Goal: Task Accomplishment & Management: Manage account settings

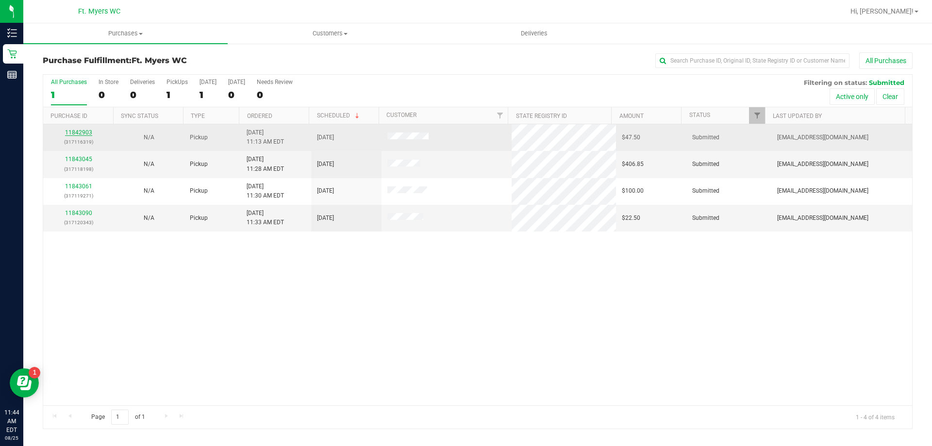
click at [83, 131] on link "11842903" at bounding box center [78, 132] width 27 height 7
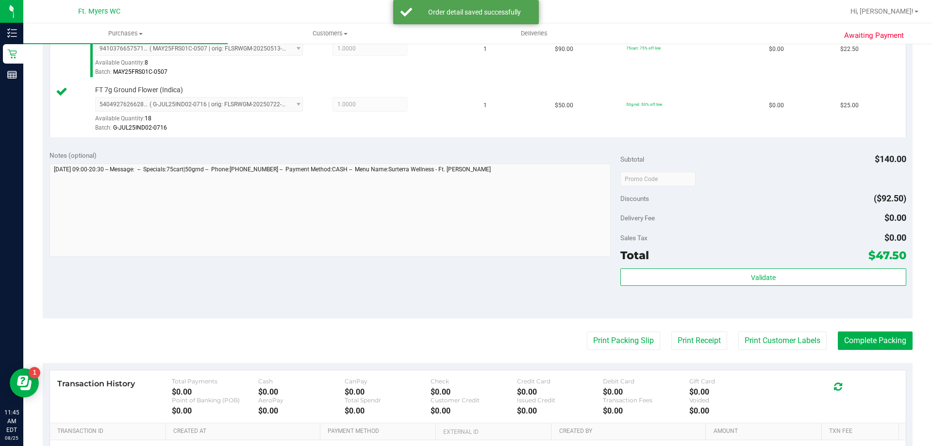
scroll to position [340, 0]
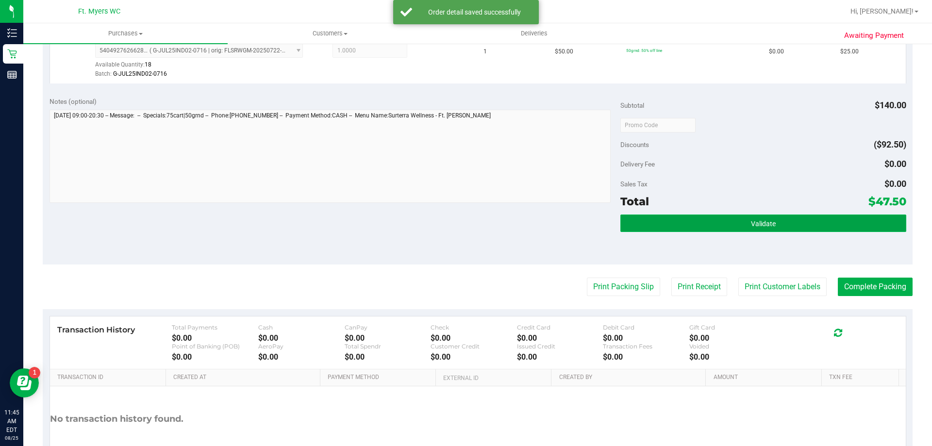
click at [695, 219] on button "Validate" at bounding box center [762, 223] width 285 height 17
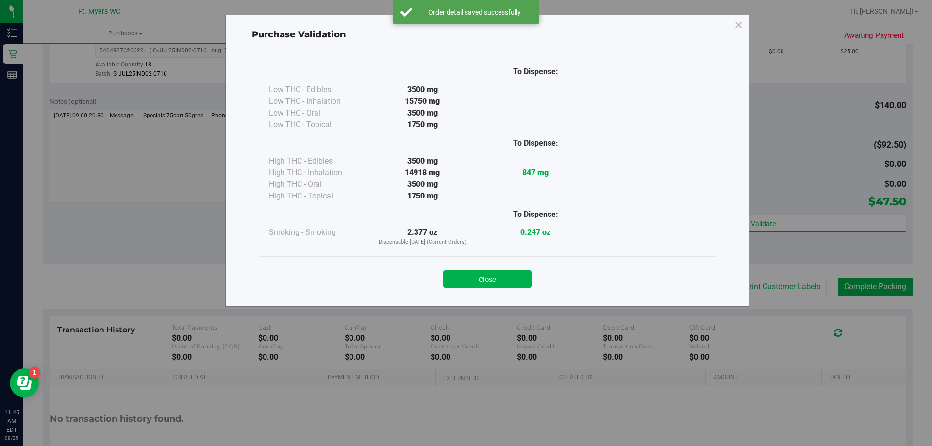
drag, startPoint x: 479, startPoint y: 279, endPoint x: 506, endPoint y: 269, distance: 29.2
click at [480, 278] on button "Close" at bounding box center [487, 278] width 88 height 17
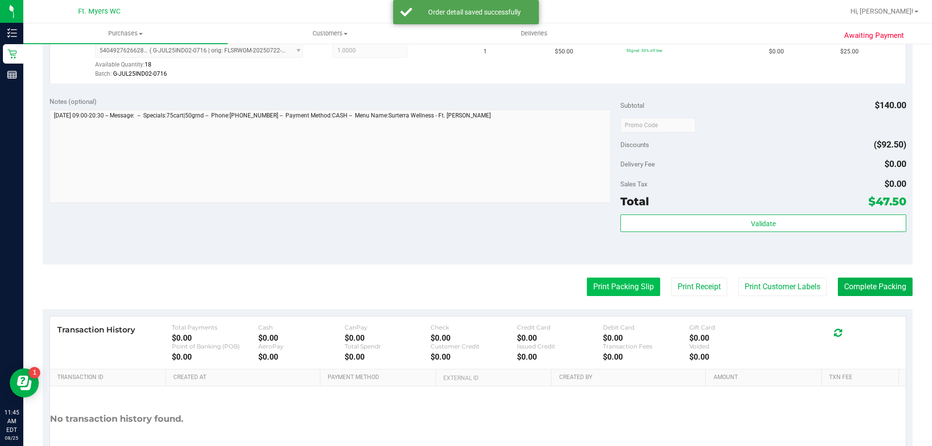
click at [630, 286] on button "Print Packing Slip" at bounding box center [623, 287] width 73 height 18
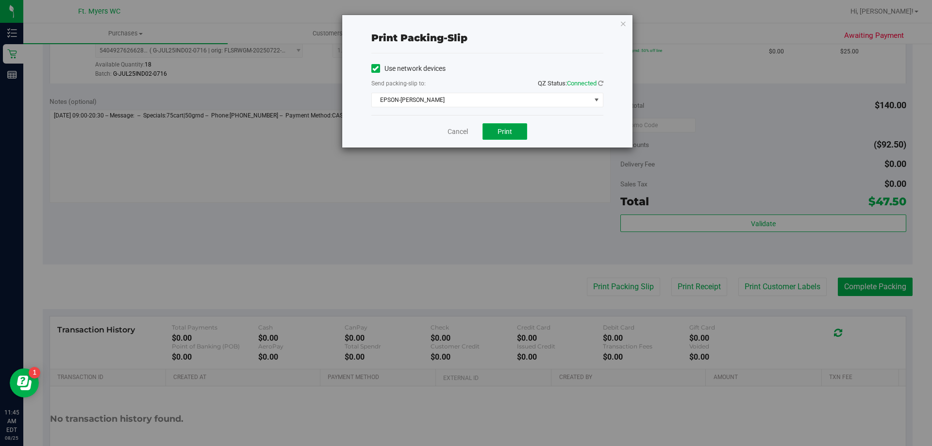
click at [496, 127] on button "Print" at bounding box center [504, 131] width 45 height 17
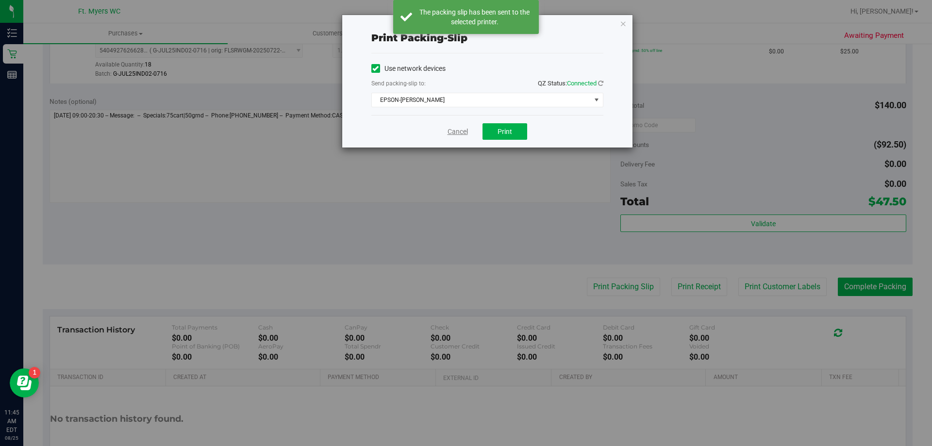
click at [458, 132] on link "Cancel" at bounding box center [458, 132] width 20 height 10
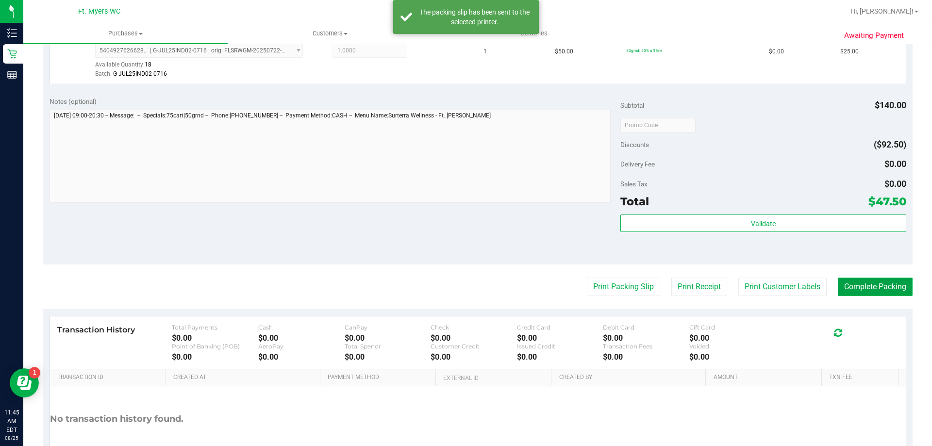
click at [850, 287] on button "Complete Packing" at bounding box center [875, 287] width 75 height 18
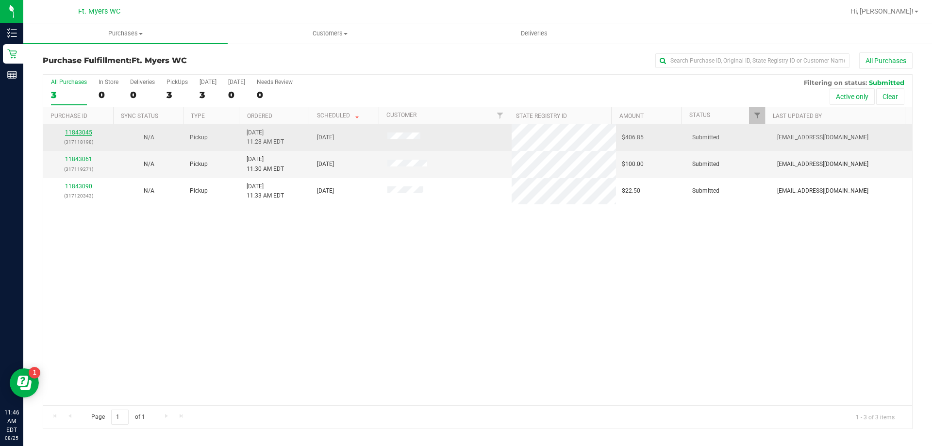
click at [90, 134] on link "11843045" at bounding box center [78, 132] width 27 height 7
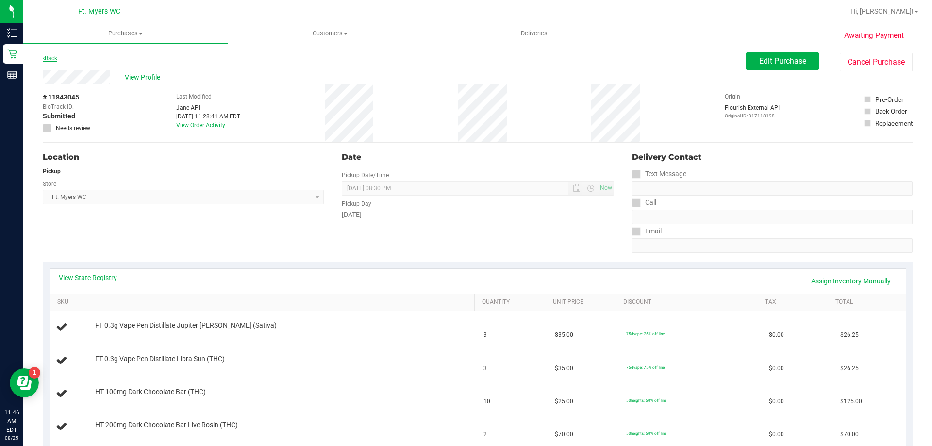
click at [57, 57] on link "Back" at bounding box center [50, 58] width 15 height 7
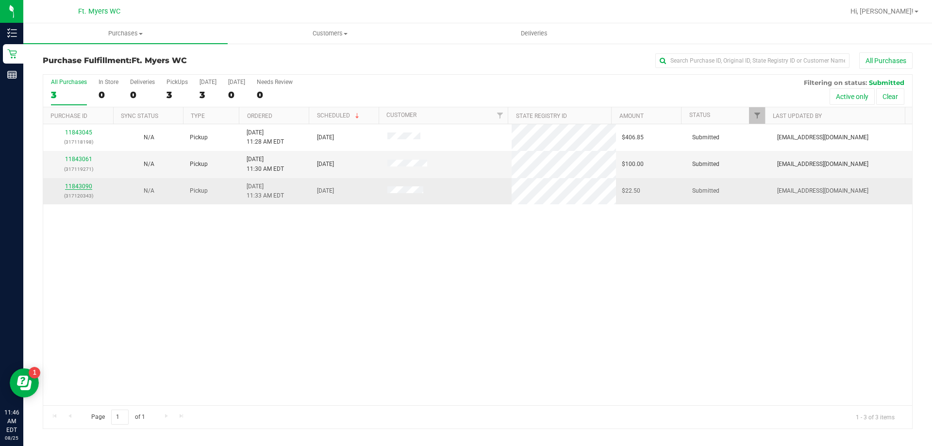
click at [76, 183] on link "11843090" at bounding box center [78, 186] width 27 height 7
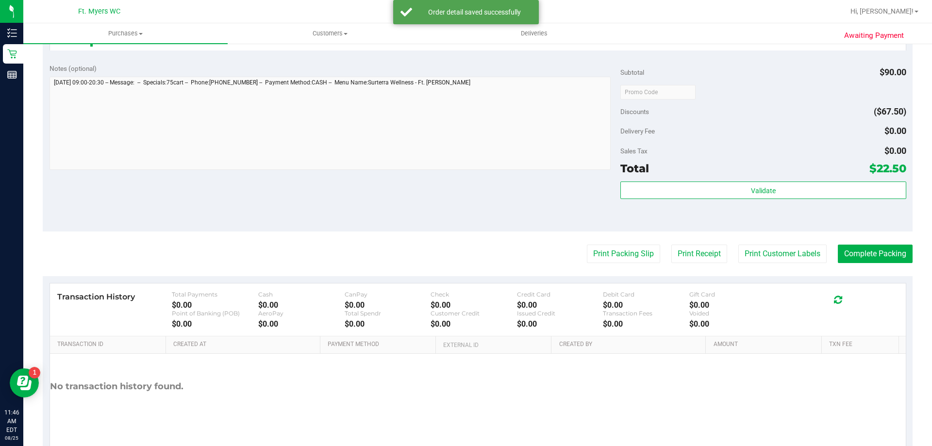
scroll to position [340, 0]
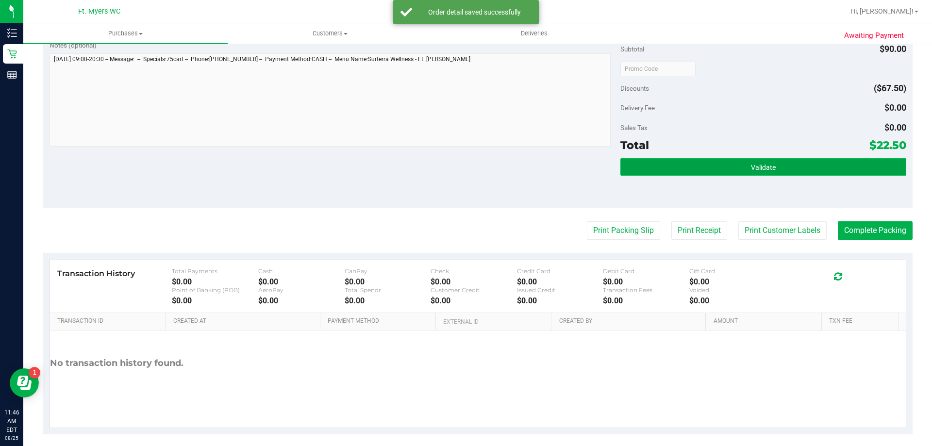
click at [712, 163] on button "Validate" at bounding box center [762, 166] width 285 height 17
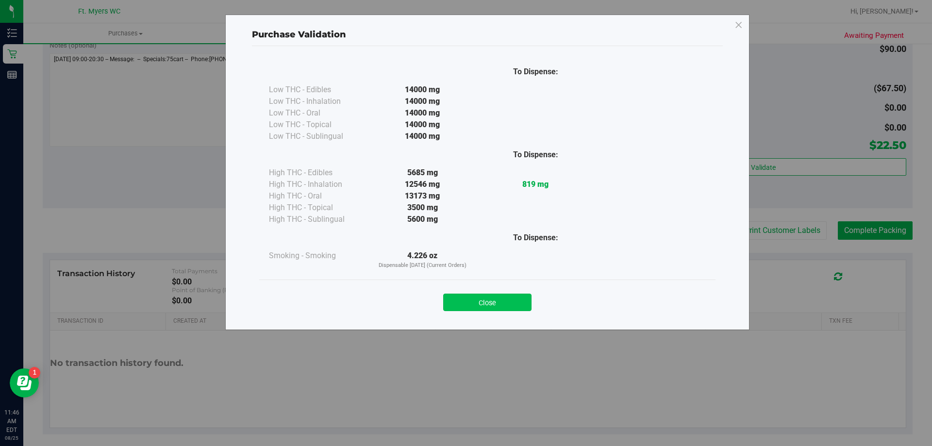
click at [495, 307] on button "Close" at bounding box center [487, 302] width 88 height 17
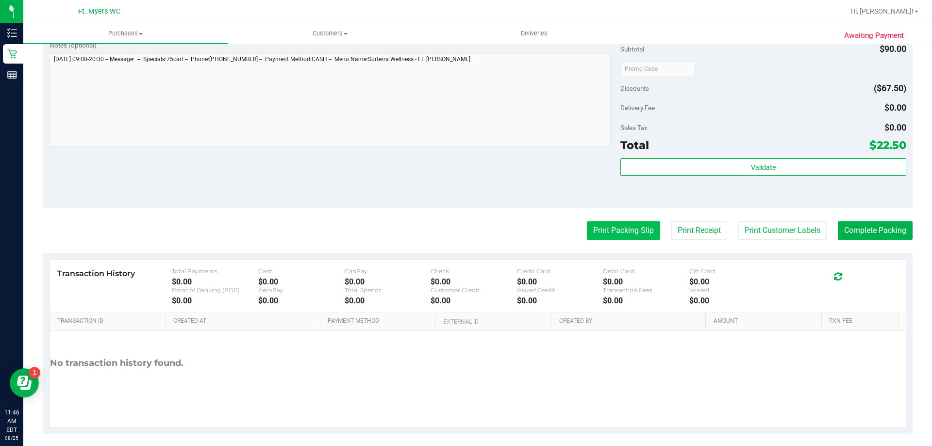
click at [622, 227] on button "Print Packing Slip" at bounding box center [623, 230] width 73 height 18
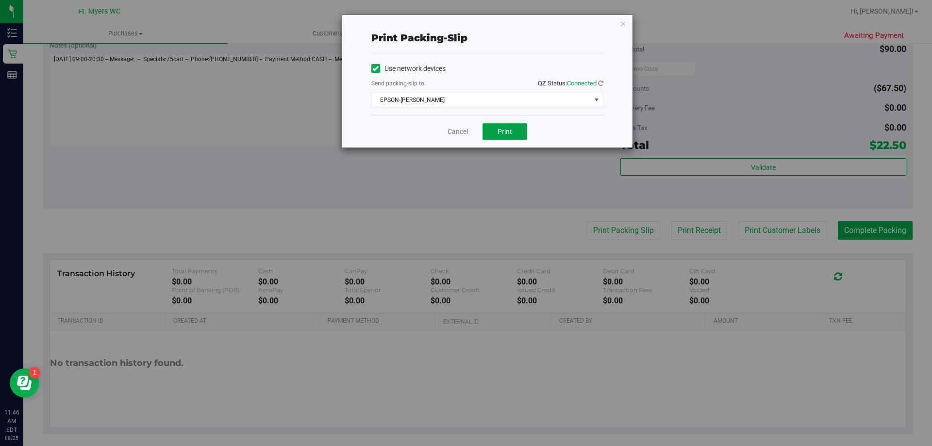
click at [511, 134] on span "Print" at bounding box center [504, 132] width 15 height 8
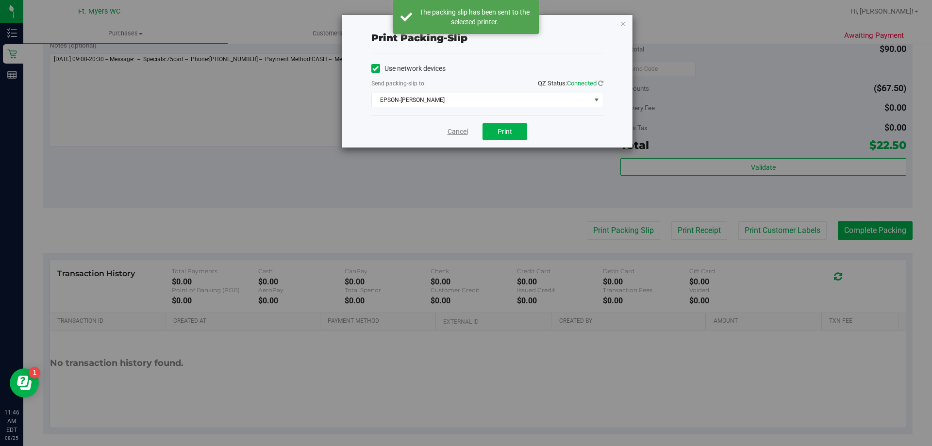
click at [452, 133] on link "Cancel" at bounding box center [458, 132] width 20 height 10
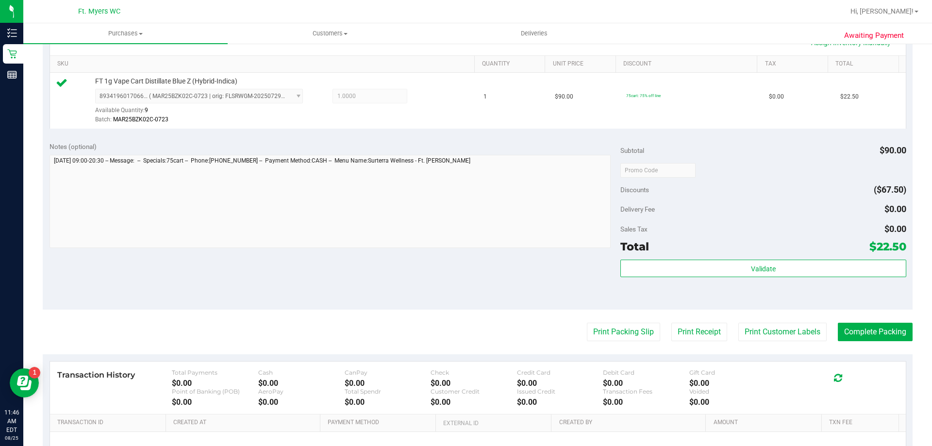
scroll to position [250, 0]
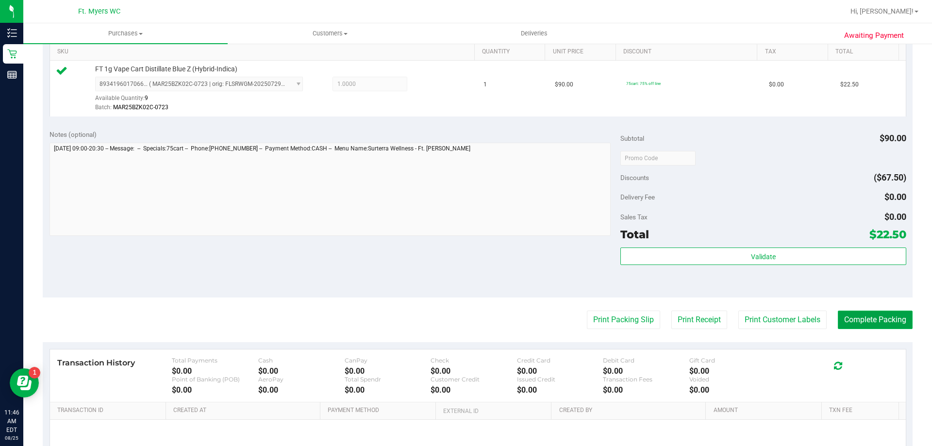
click at [878, 316] on button "Complete Packing" at bounding box center [875, 320] width 75 height 18
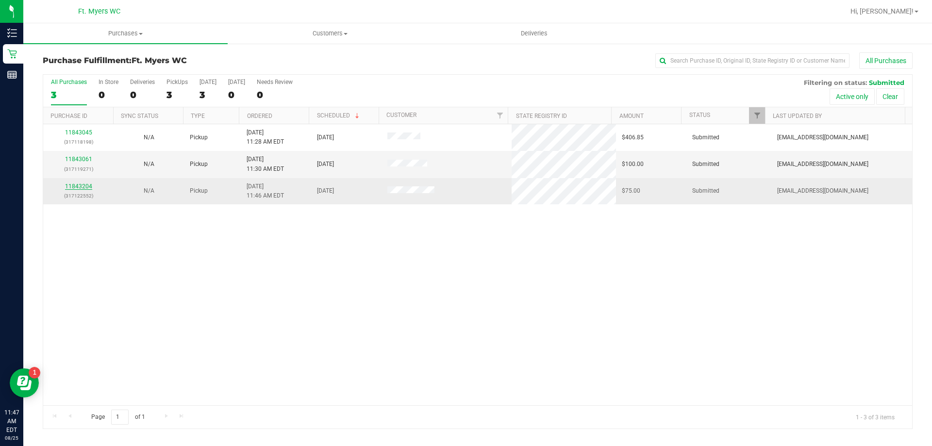
click at [76, 186] on link "11843204" at bounding box center [78, 186] width 27 height 7
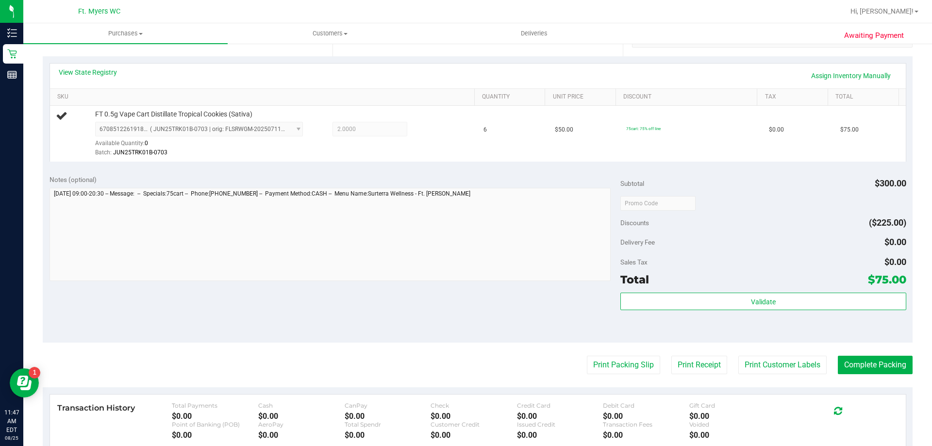
scroll to position [291, 0]
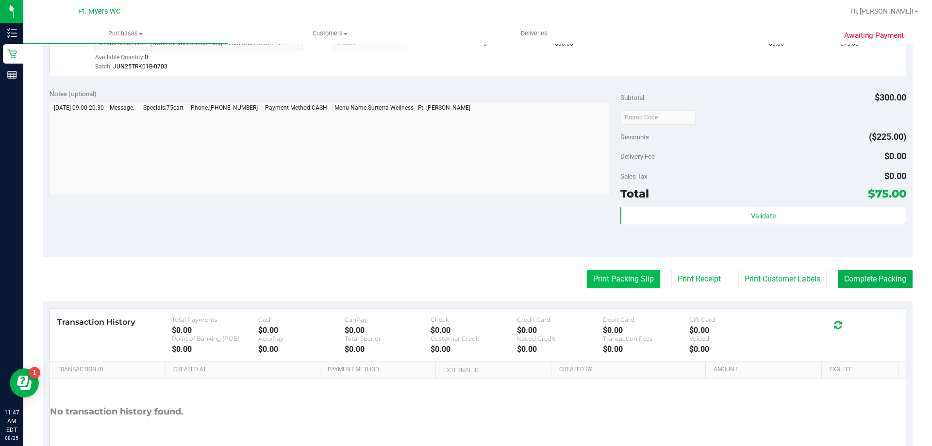
click at [612, 278] on button "Print Packing Slip" at bounding box center [623, 279] width 73 height 18
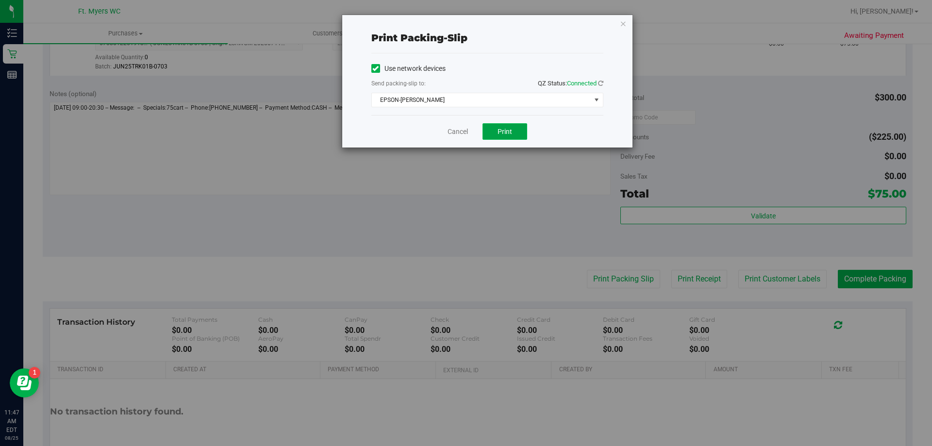
click at [510, 128] on span "Print" at bounding box center [504, 132] width 15 height 8
click at [458, 128] on link "Cancel" at bounding box center [458, 132] width 20 height 10
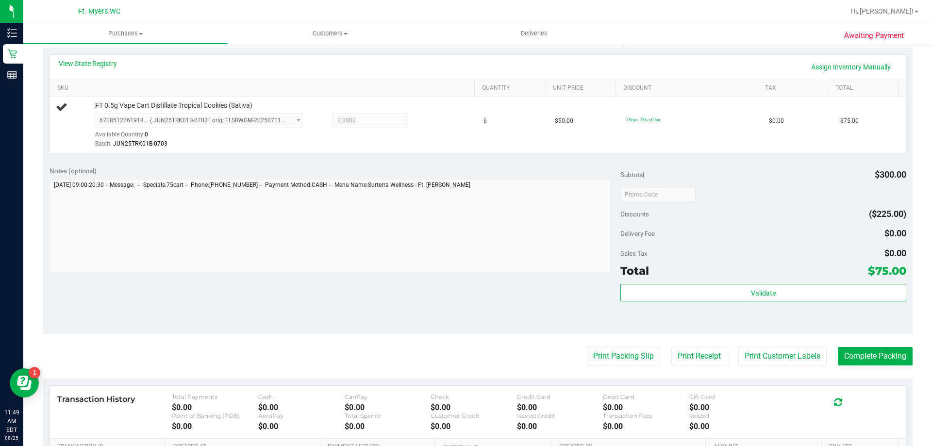
scroll to position [49, 0]
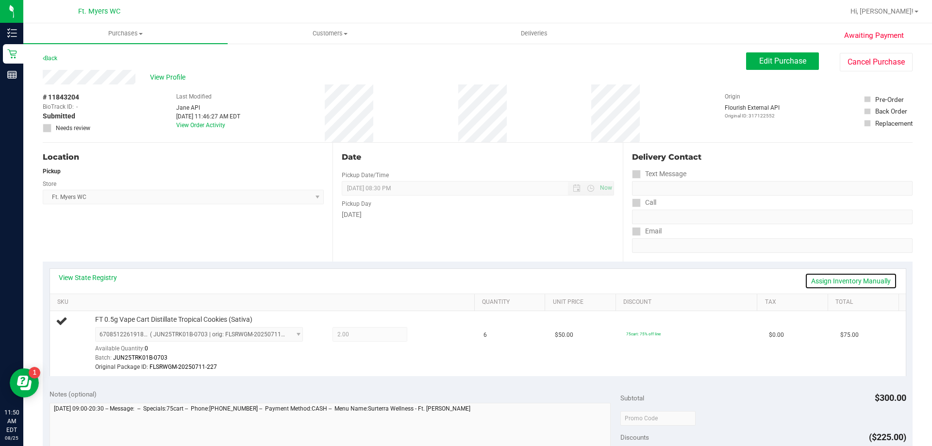
click at [829, 282] on link "Assign Inventory Manually" at bounding box center [851, 281] width 92 height 17
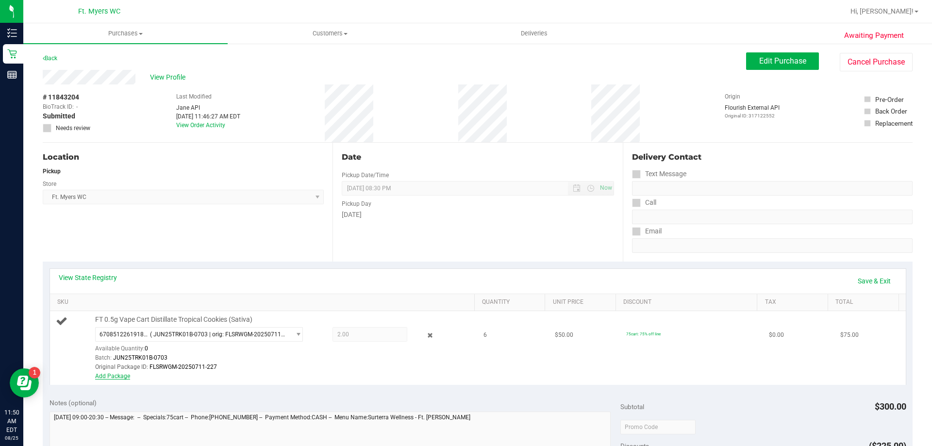
click at [111, 373] on link "Add Package" at bounding box center [112, 376] width 35 height 7
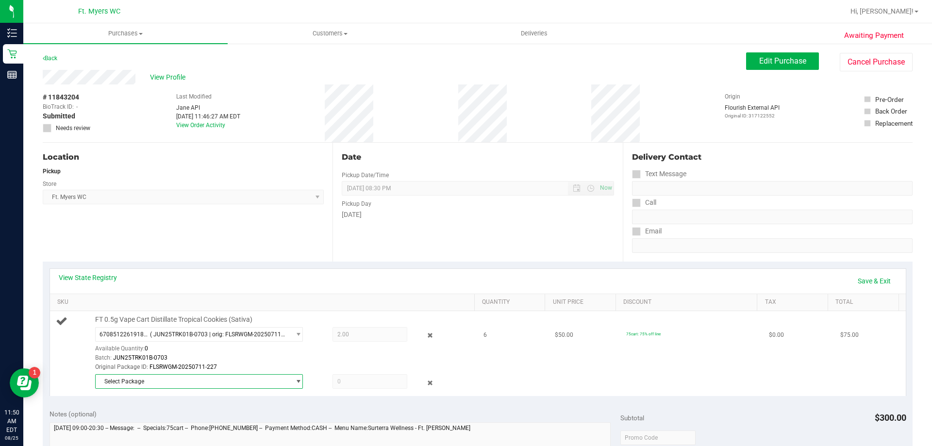
click at [158, 380] on span "Select Package" at bounding box center [193, 382] width 195 height 14
click at [263, 257] on div "Location Pickup Store Ft. Myers WC Select Store Bonita Springs WC Boynton Beach…" at bounding box center [188, 202] width 290 height 119
click at [121, 382] on span "Select Package" at bounding box center [193, 382] width 195 height 14
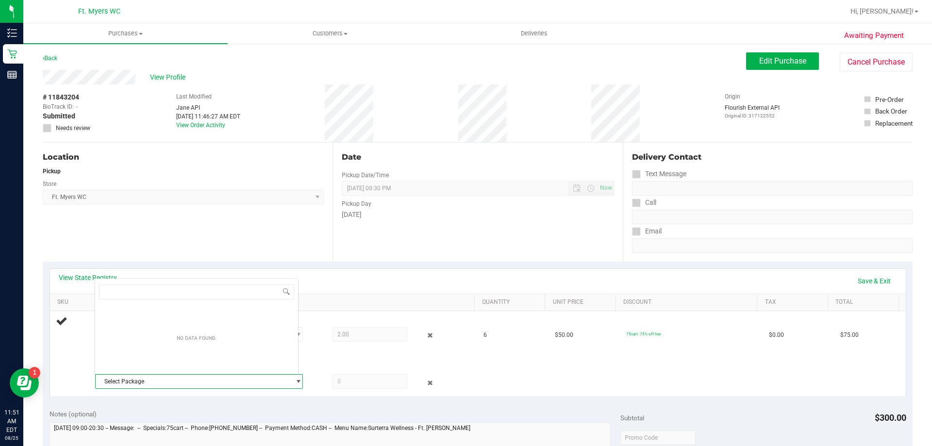
click at [209, 239] on div "Location Pickup Store Ft. Myers WC Select Store Bonita Springs WC Boynton Beach…" at bounding box center [188, 202] width 290 height 119
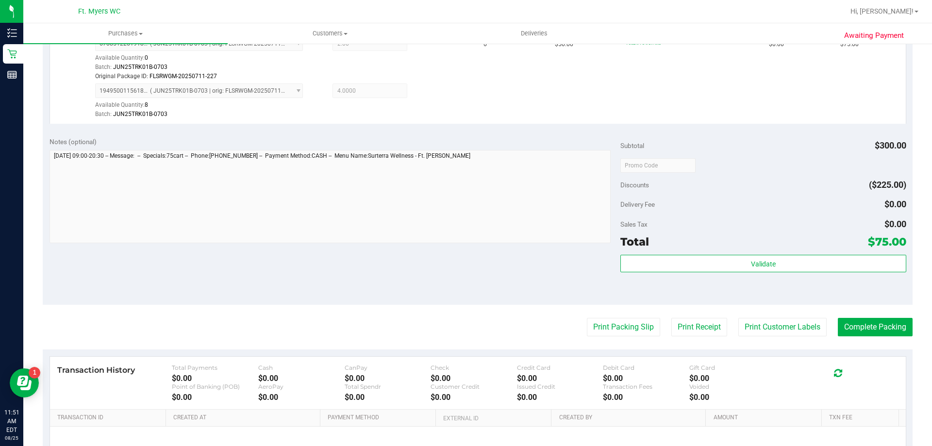
scroll to position [291, 0]
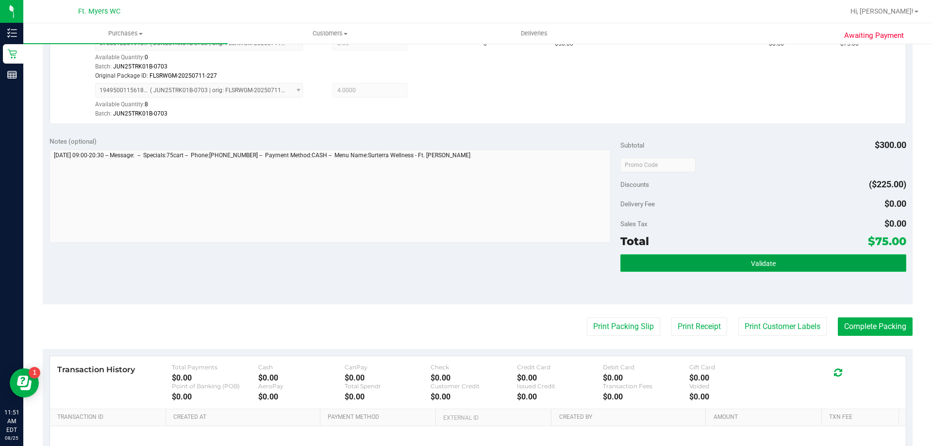
click at [728, 264] on button "Validate" at bounding box center [762, 262] width 285 height 17
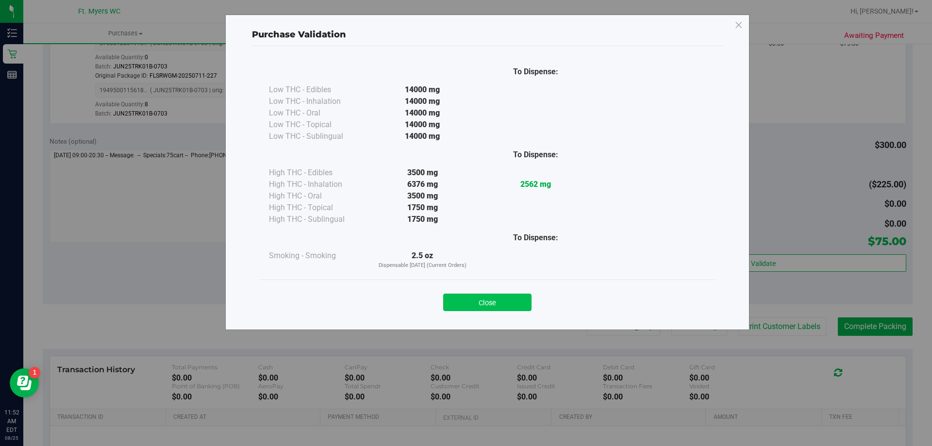
click at [505, 304] on button "Close" at bounding box center [487, 302] width 88 height 17
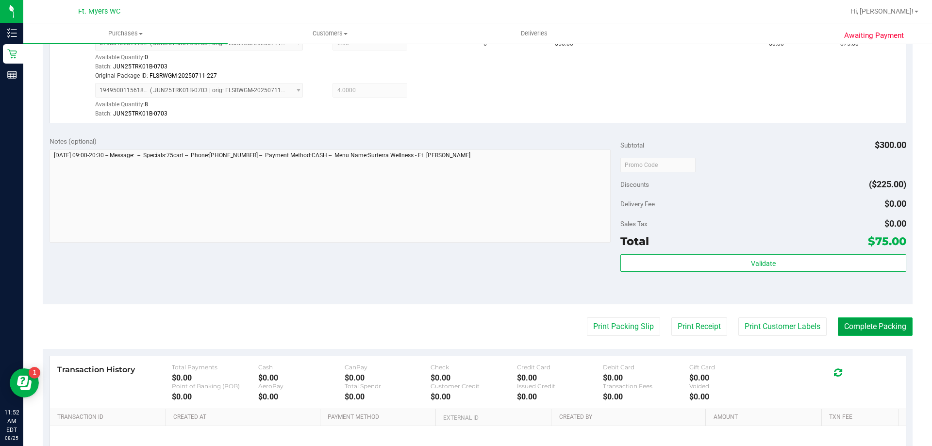
click at [854, 327] on button "Complete Packing" at bounding box center [875, 326] width 75 height 18
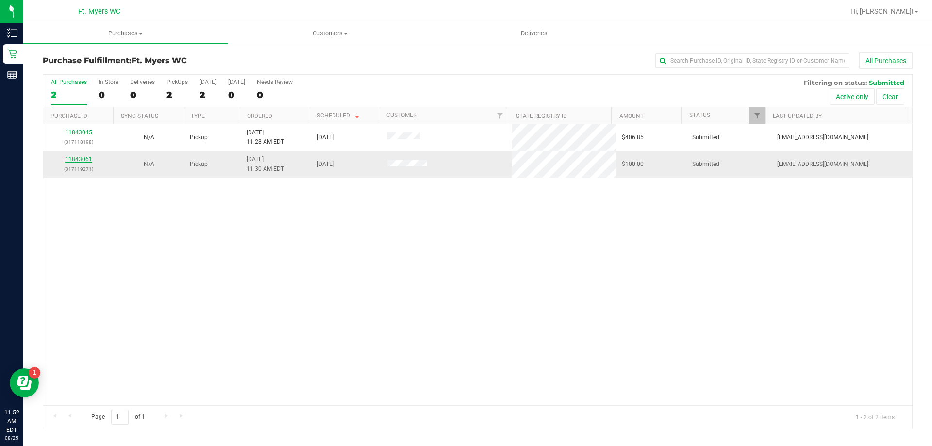
click at [84, 158] on link "11843061" at bounding box center [78, 159] width 27 height 7
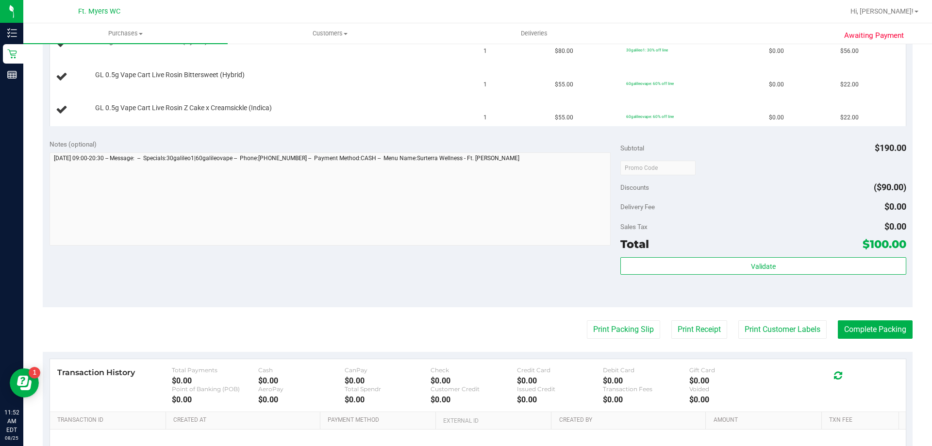
scroll to position [340, 0]
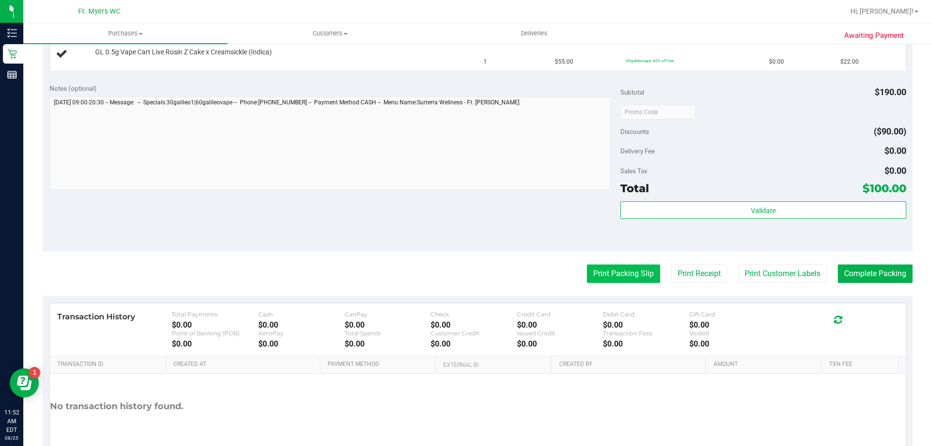
click at [619, 272] on button "Print Packing Slip" at bounding box center [623, 274] width 73 height 18
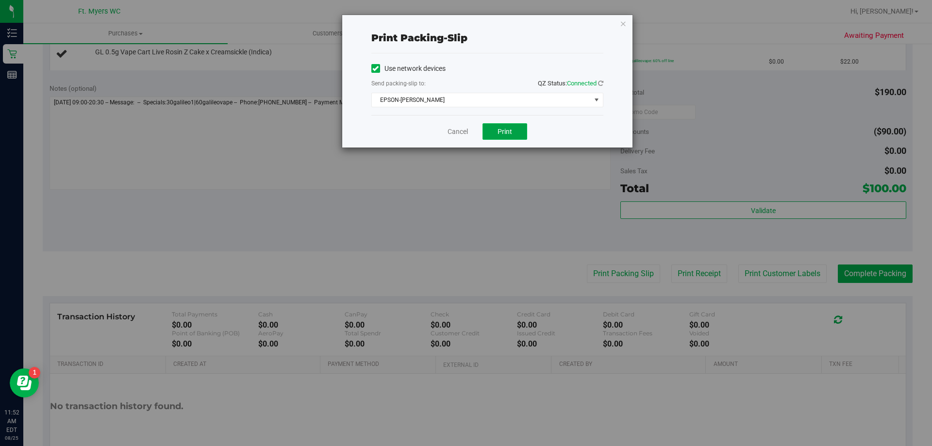
click at [511, 130] on span "Print" at bounding box center [504, 132] width 15 height 8
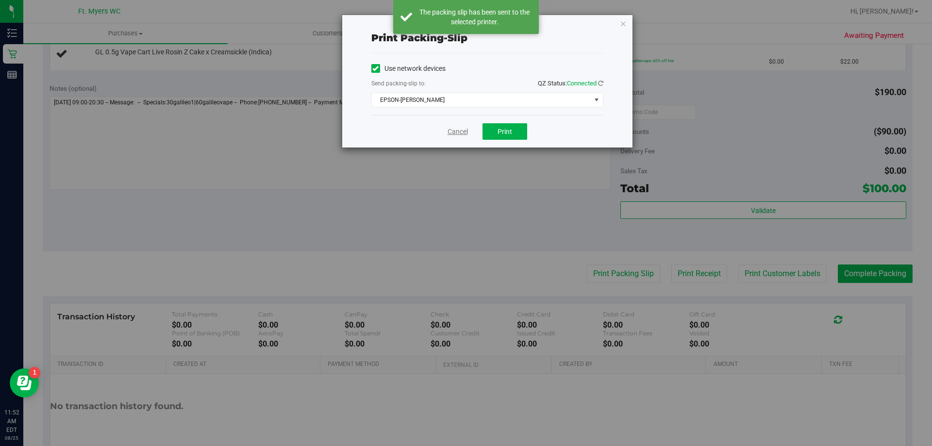
click at [451, 130] on link "Cancel" at bounding box center [458, 132] width 20 height 10
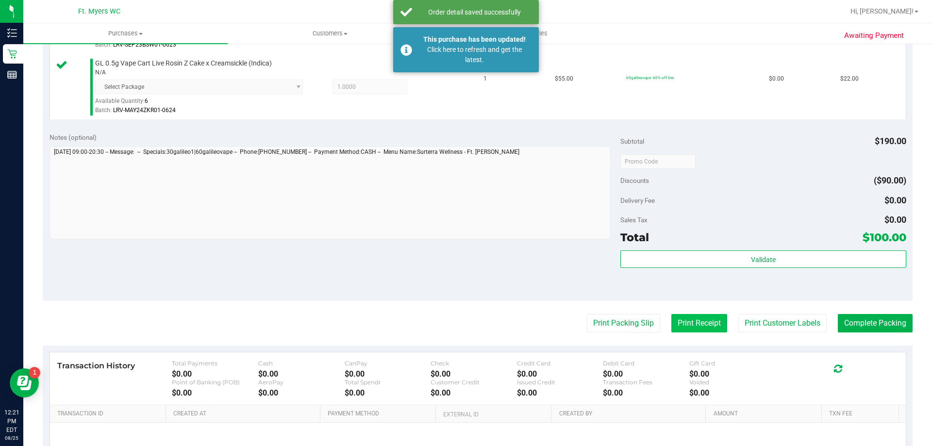
scroll to position [388, 0]
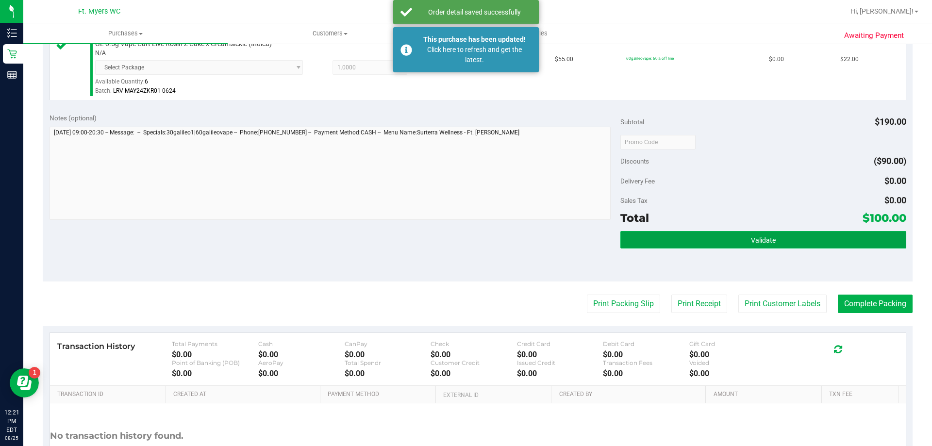
click at [722, 245] on button "Validate" at bounding box center [762, 239] width 285 height 17
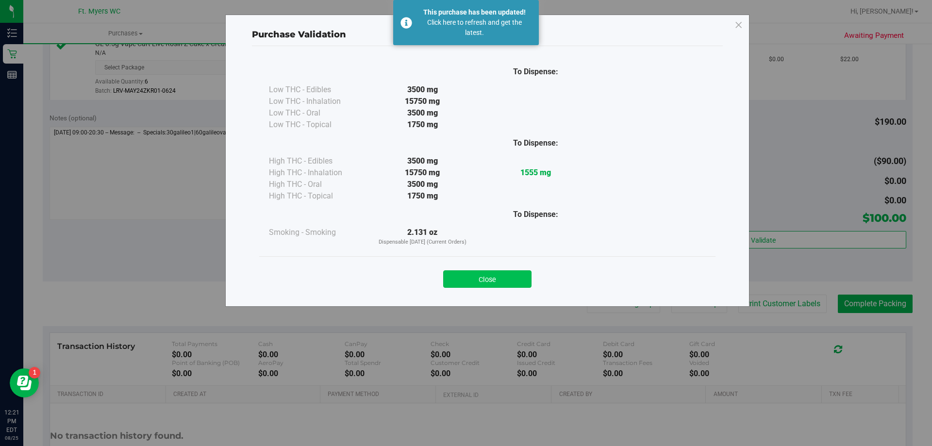
click at [505, 274] on button "Close" at bounding box center [487, 278] width 88 height 17
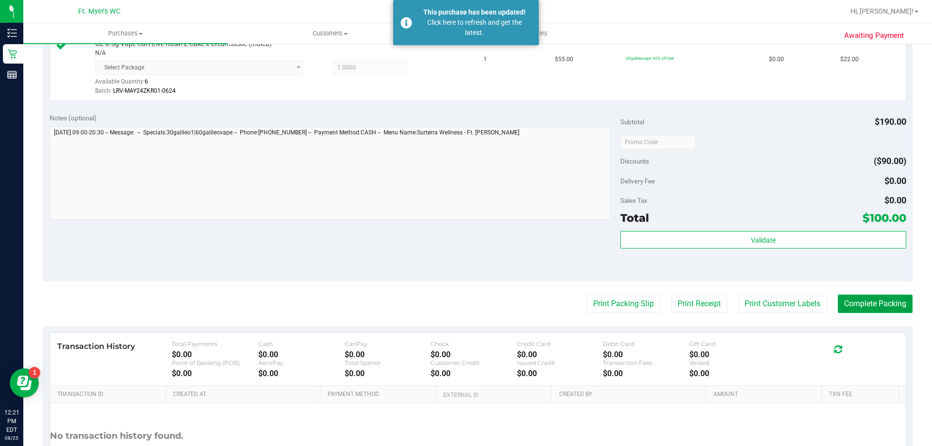
click at [853, 302] on button "Complete Packing" at bounding box center [875, 304] width 75 height 18
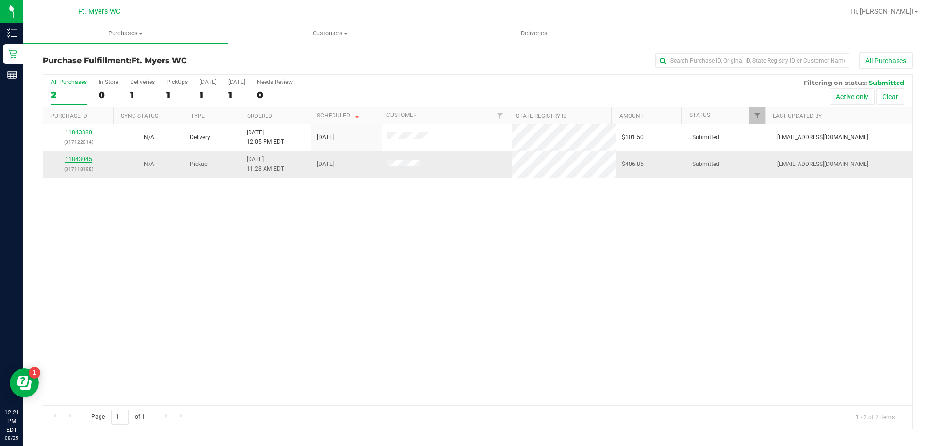
click at [85, 157] on link "11843045" at bounding box center [78, 159] width 27 height 7
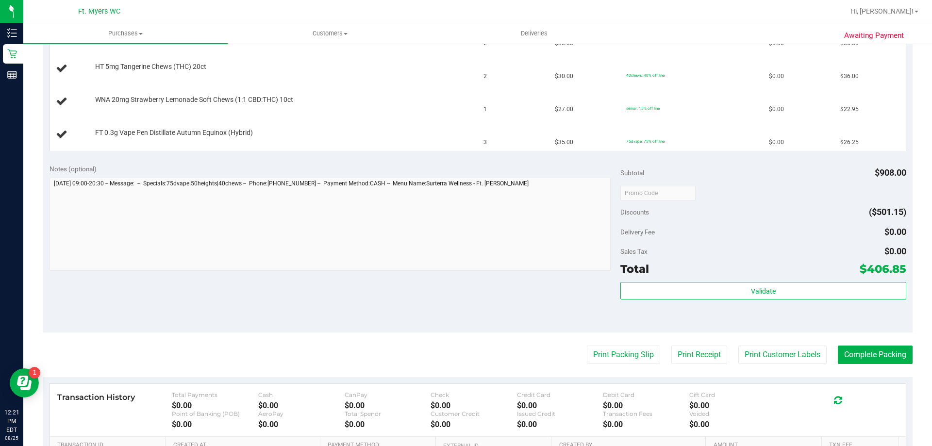
scroll to position [534, 0]
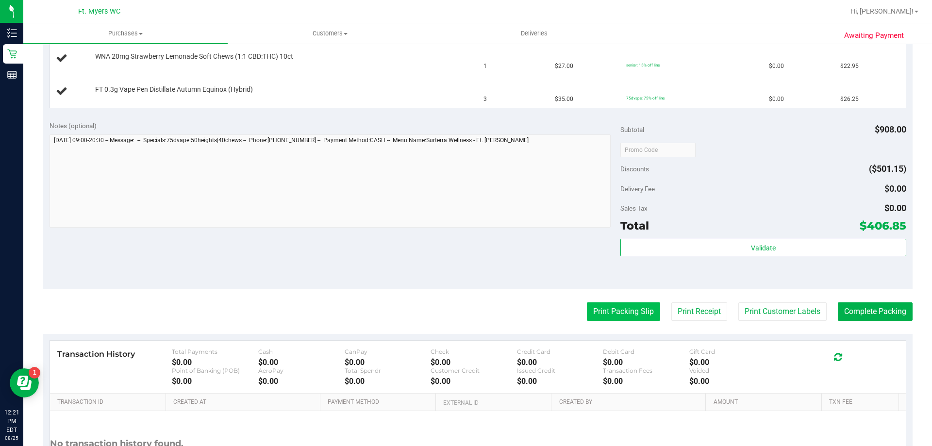
click at [611, 312] on button "Print Packing Slip" at bounding box center [623, 311] width 73 height 18
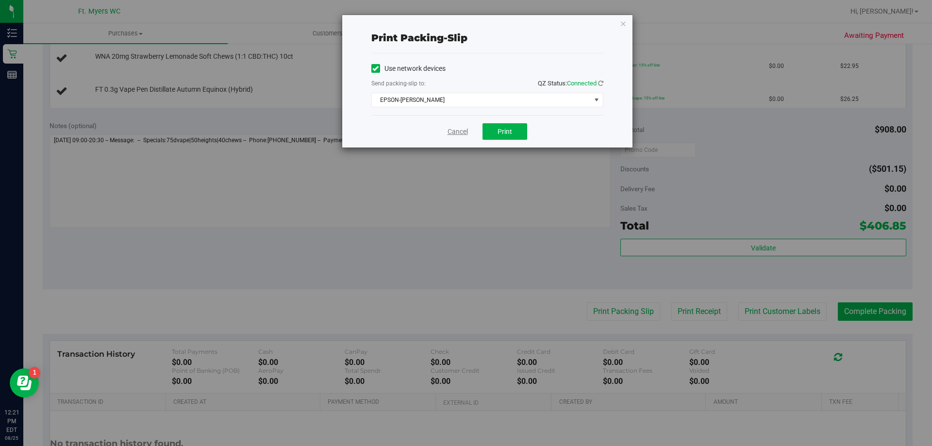
drag, startPoint x: 469, startPoint y: 134, endPoint x: 448, endPoint y: 133, distance: 20.9
click at [464, 133] on div "Cancel Print" at bounding box center [487, 131] width 232 height 33
click at [448, 133] on link "Cancel" at bounding box center [458, 132] width 20 height 10
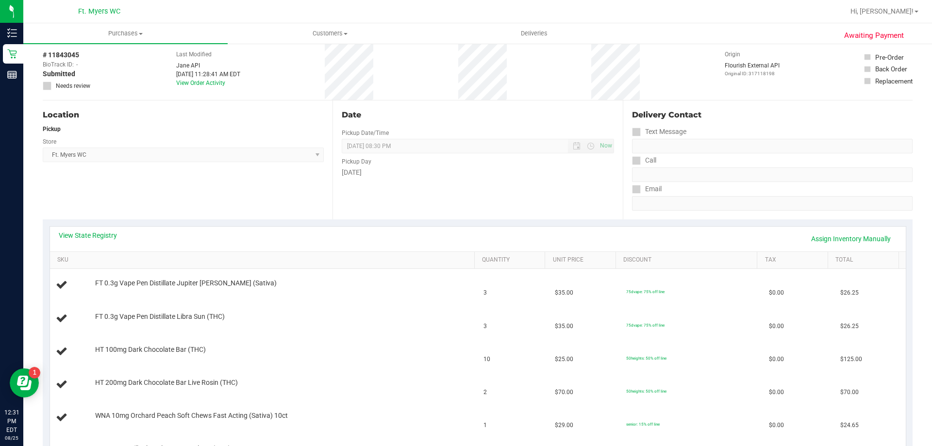
scroll to position [0, 0]
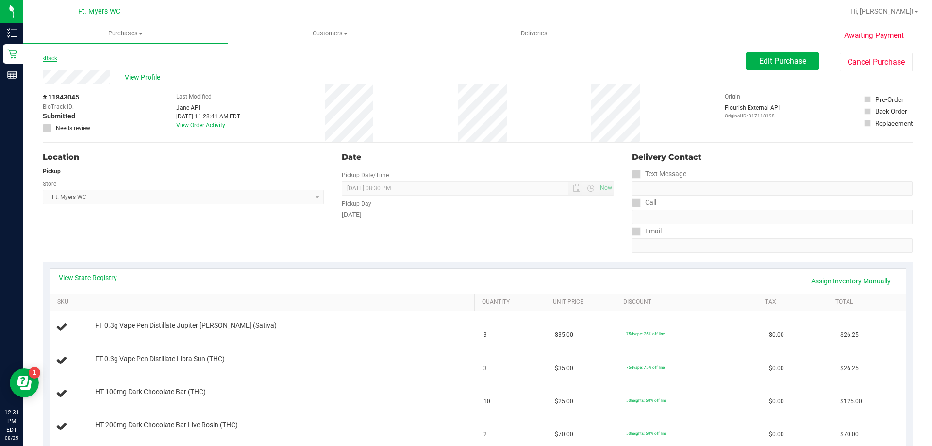
click at [57, 61] on link "Back" at bounding box center [50, 58] width 15 height 7
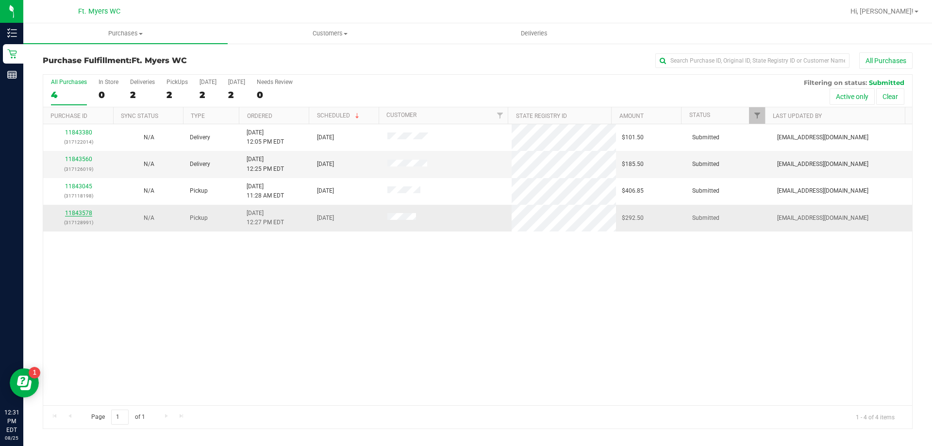
click at [81, 213] on link "11843578" at bounding box center [78, 213] width 27 height 7
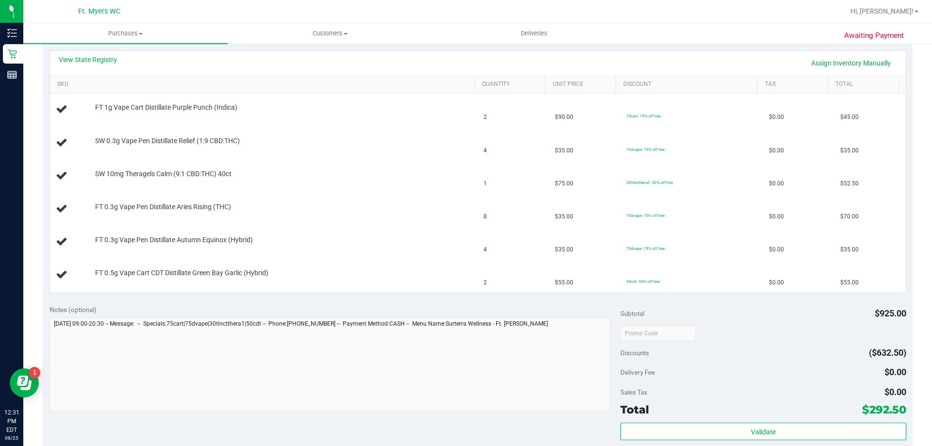
scroll to position [340, 0]
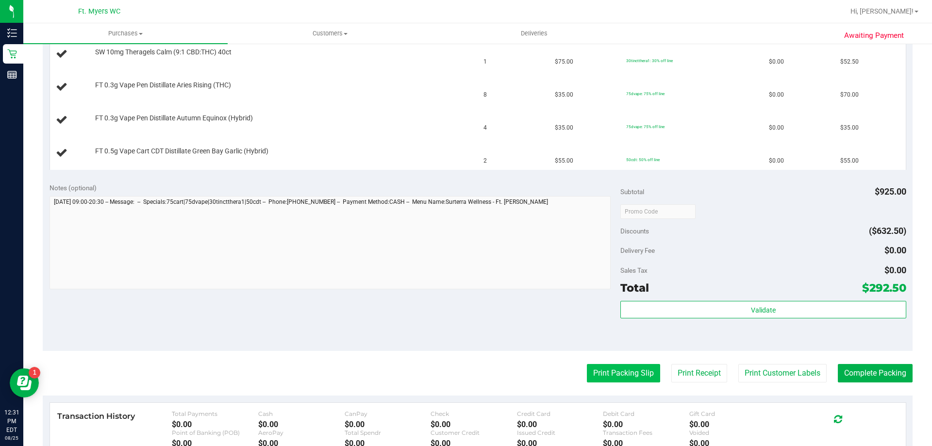
click at [630, 376] on button "Print Packing Slip" at bounding box center [623, 373] width 73 height 18
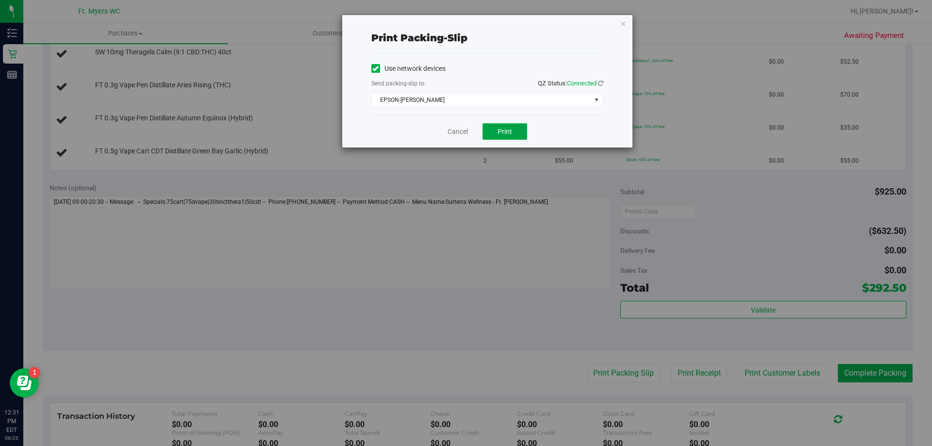
click at [514, 135] on button "Print" at bounding box center [504, 131] width 45 height 17
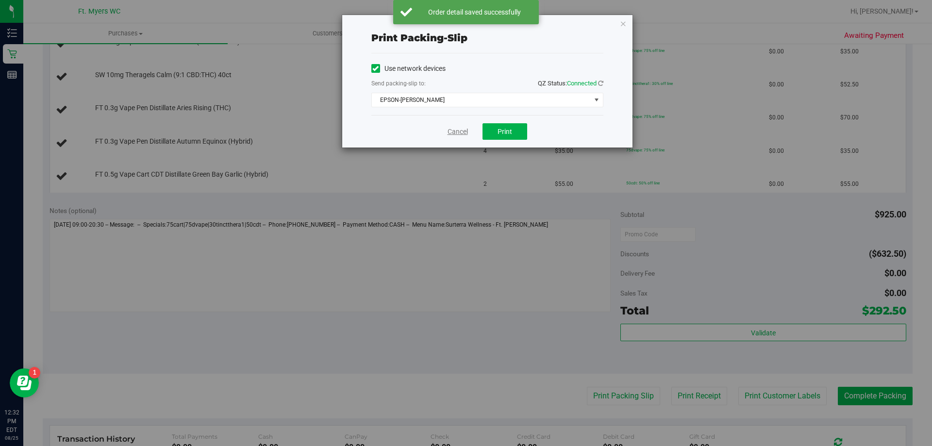
click at [467, 129] on link "Cancel" at bounding box center [458, 132] width 20 height 10
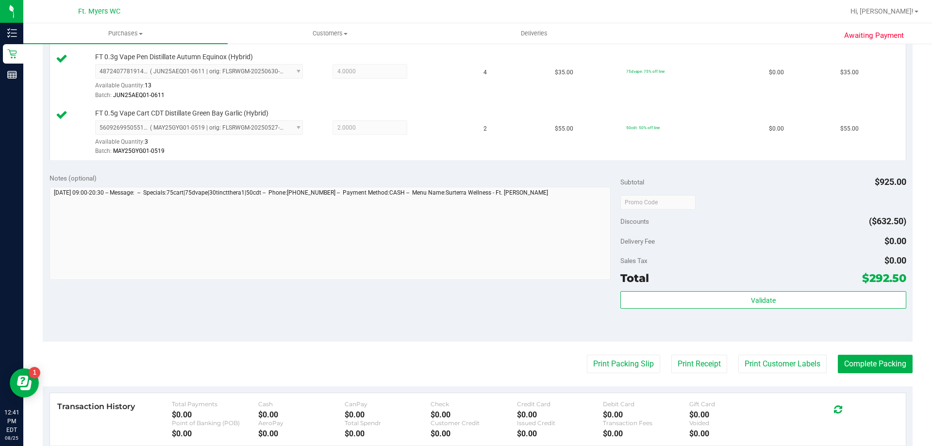
scroll to position [534, 0]
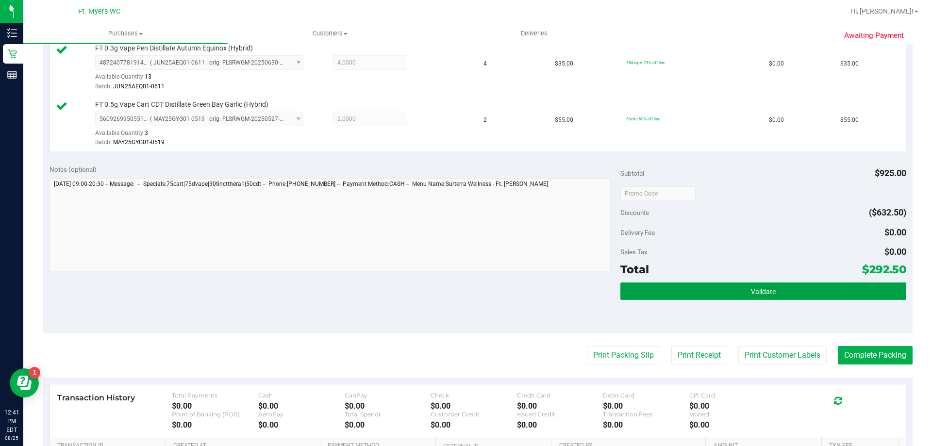
click at [703, 290] on button "Validate" at bounding box center [762, 290] width 285 height 17
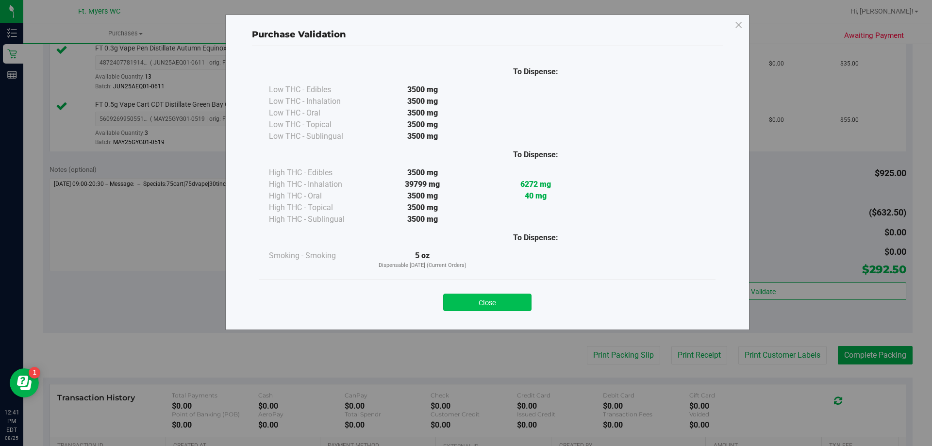
click at [479, 306] on button "Close" at bounding box center [487, 302] width 88 height 17
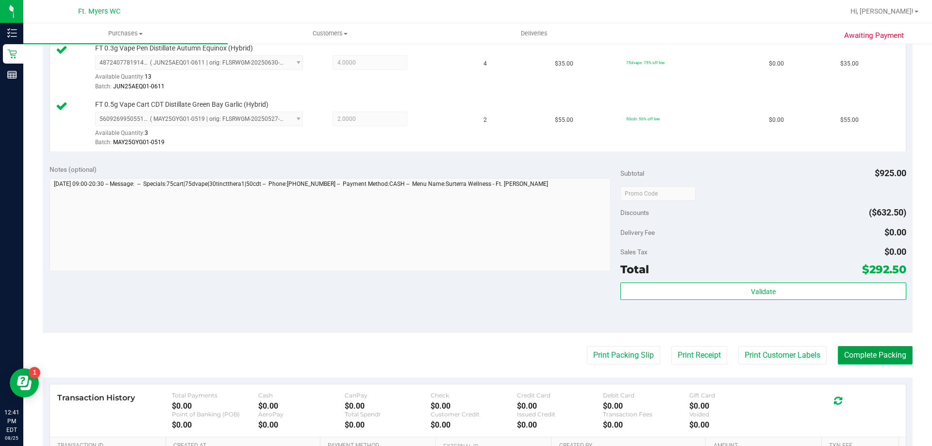
click at [865, 359] on button "Complete Packing" at bounding box center [875, 355] width 75 height 18
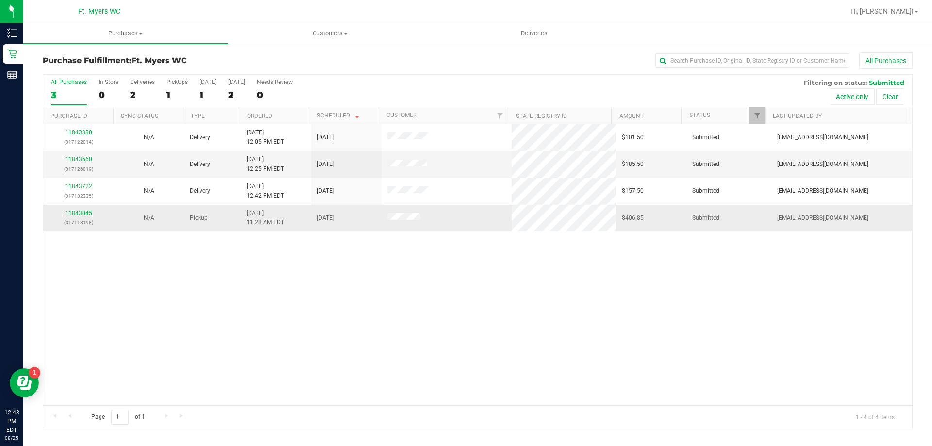
click at [84, 214] on link "11843045" at bounding box center [78, 213] width 27 height 7
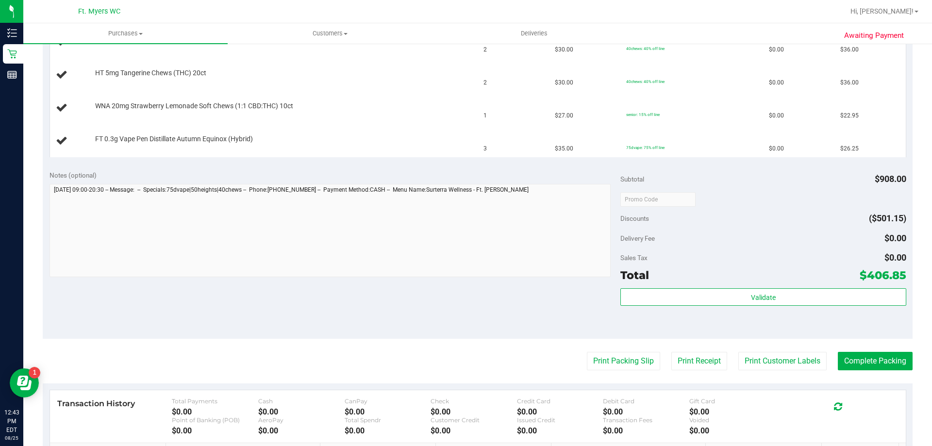
scroll to position [485, 0]
click at [590, 355] on button "Print Packing Slip" at bounding box center [623, 360] width 73 height 18
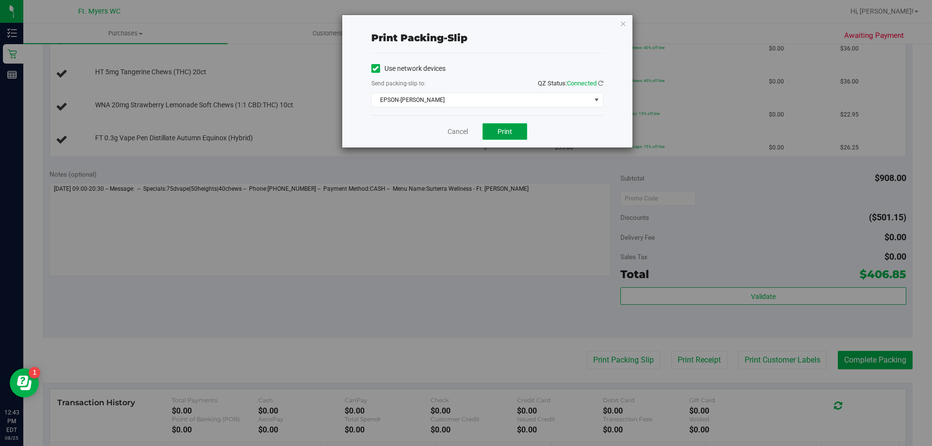
click at [507, 130] on span "Print" at bounding box center [504, 132] width 15 height 8
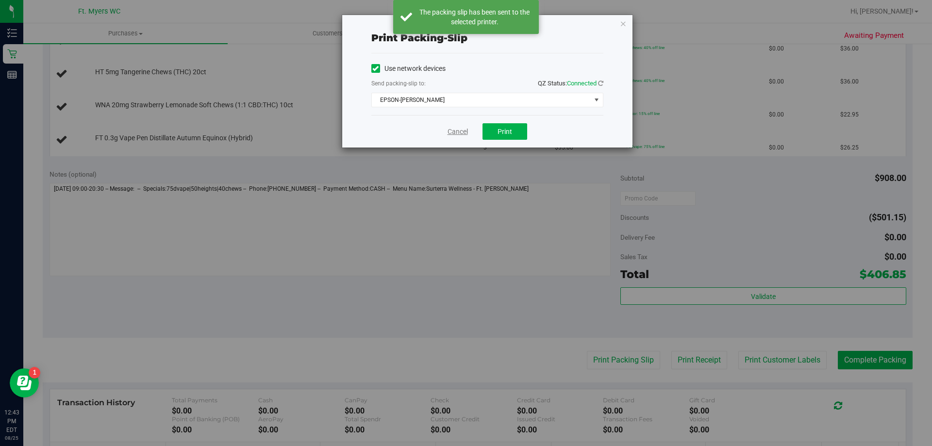
click at [464, 133] on link "Cancel" at bounding box center [458, 132] width 20 height 10
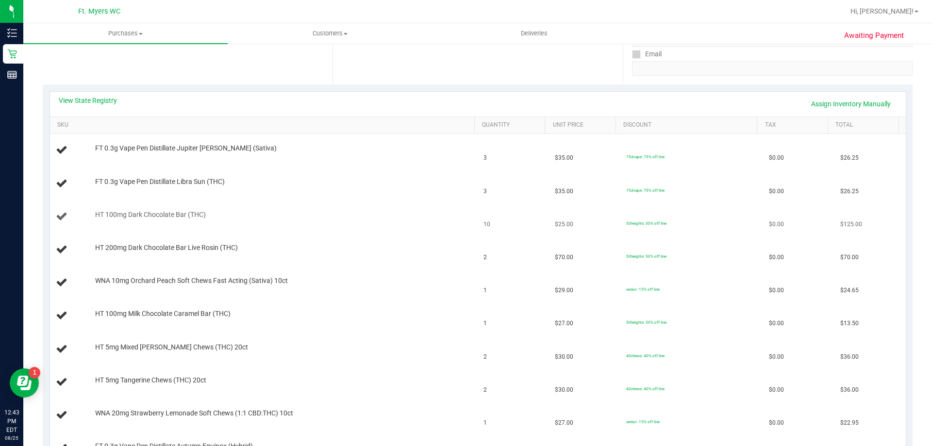
scroll to position [194, 0]
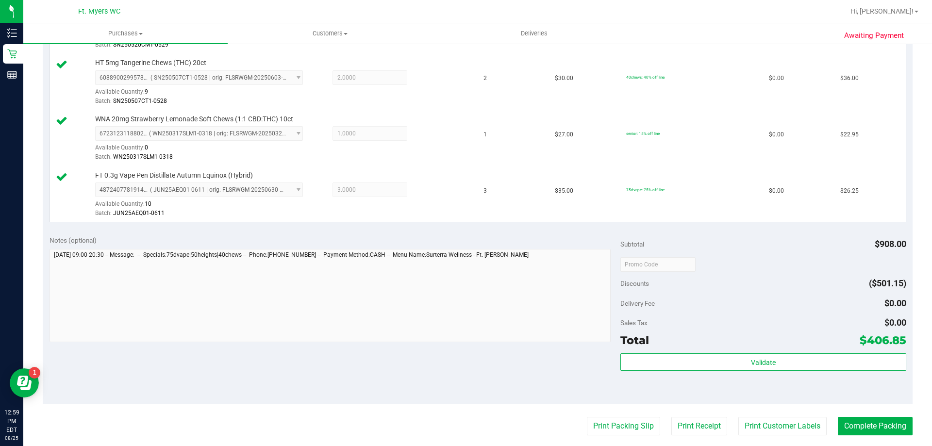
scroll to position [728, 0]
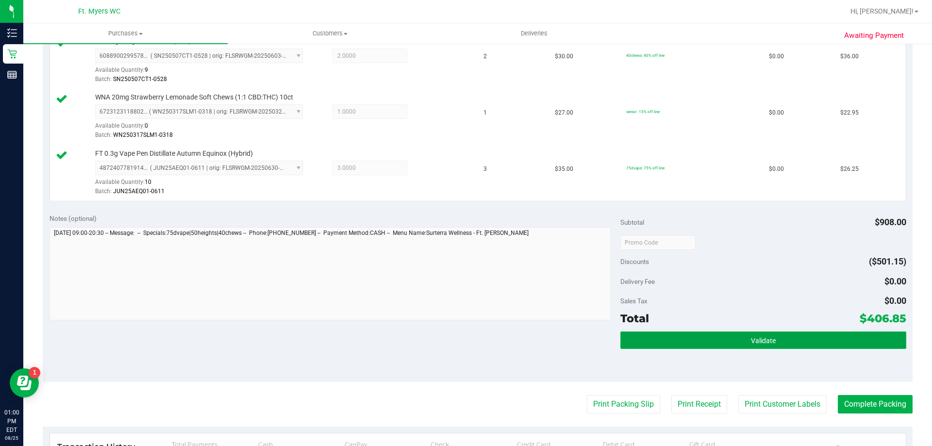
click at [723, 343] on button "Validate" at bounding box center [762, 340] width 285 height 17
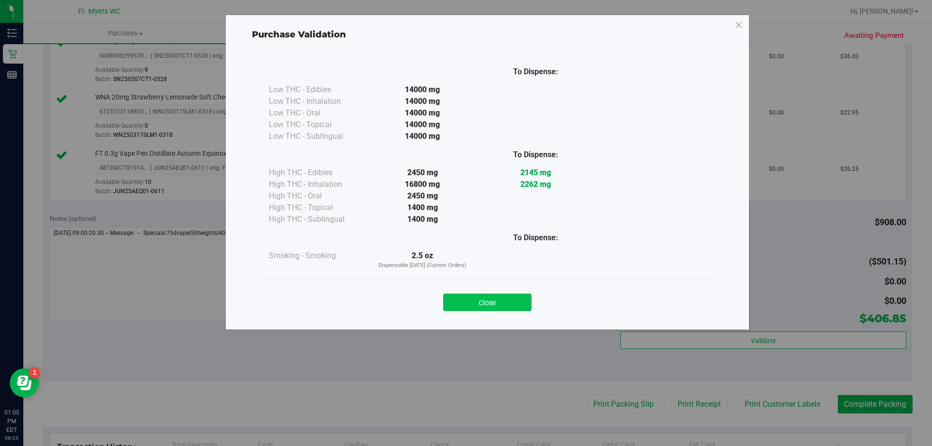
click at [509, 305] on button "Close" at bounding box center [487, 302] width 88 height 17
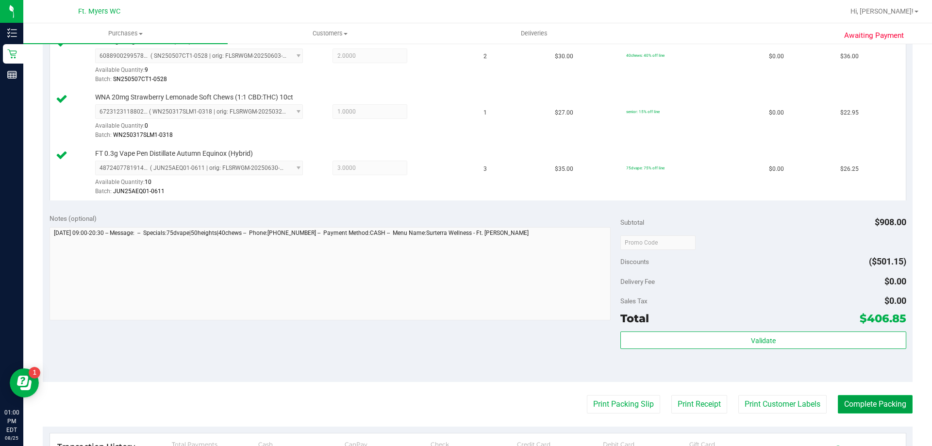
click at [856, 403] on button "Complete Packing" at bounding box center [875, 404] width 75 height 18
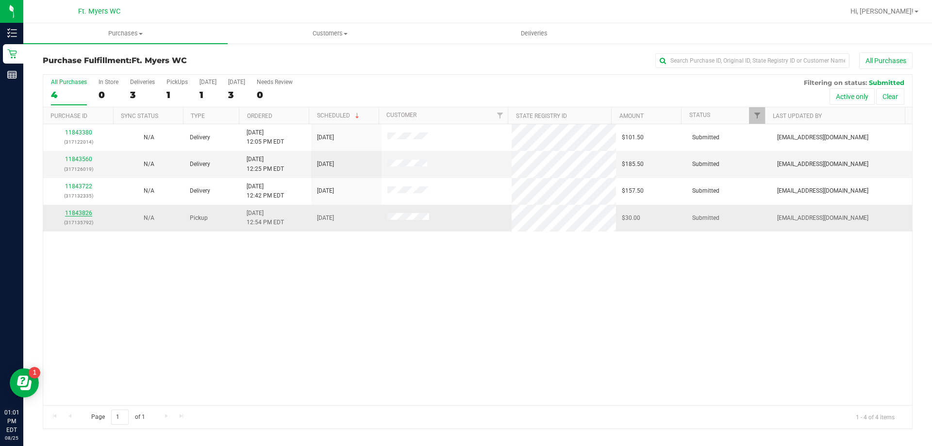
click at [79, 210] on link "11843826" at bounding box center [78, 213] width 27 height 7
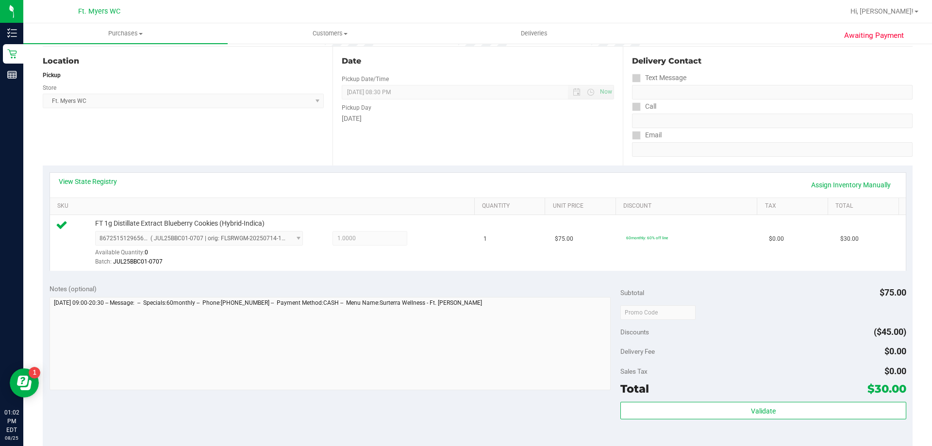
scroll to position [97, 0]
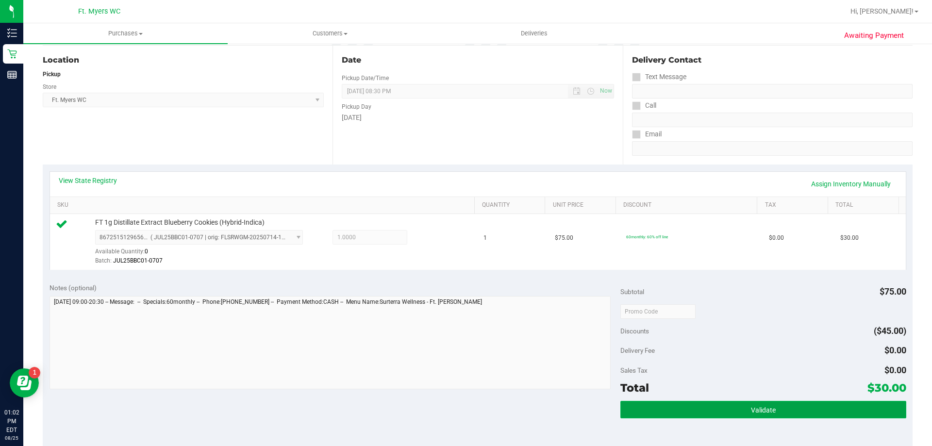
click at [693, 404] on button "Validate" at bounding box center [762, 409] width 285 height 17
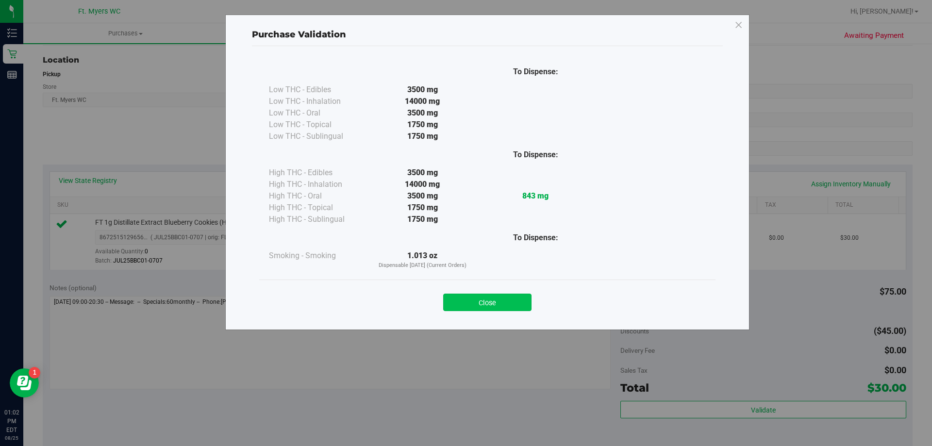
click at [487, 301] on button "Close" at bounding box center [487, 302] width 88 height 17
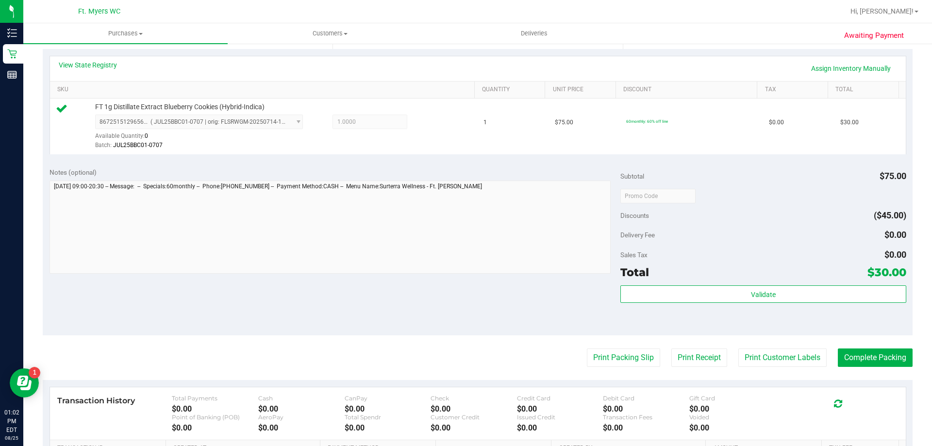
scroll to position [243, 0]
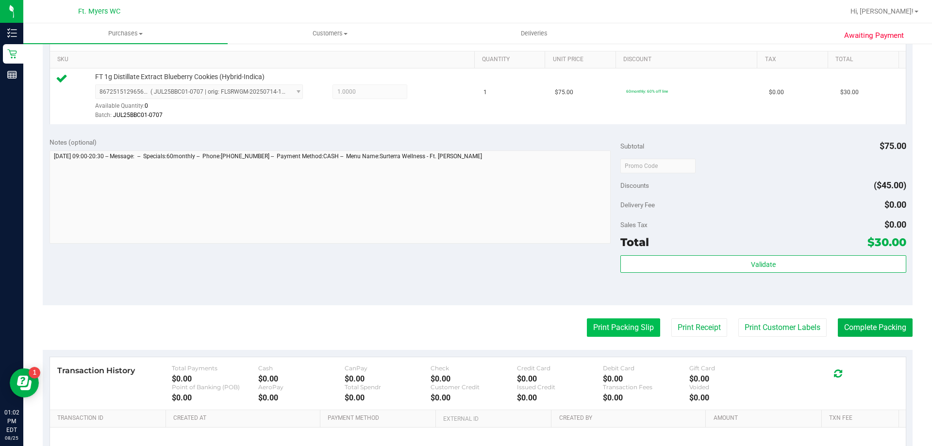
click at [618, 334] on button "Print Packing Slip" at bounding box center [623, 327] width 73 height 18
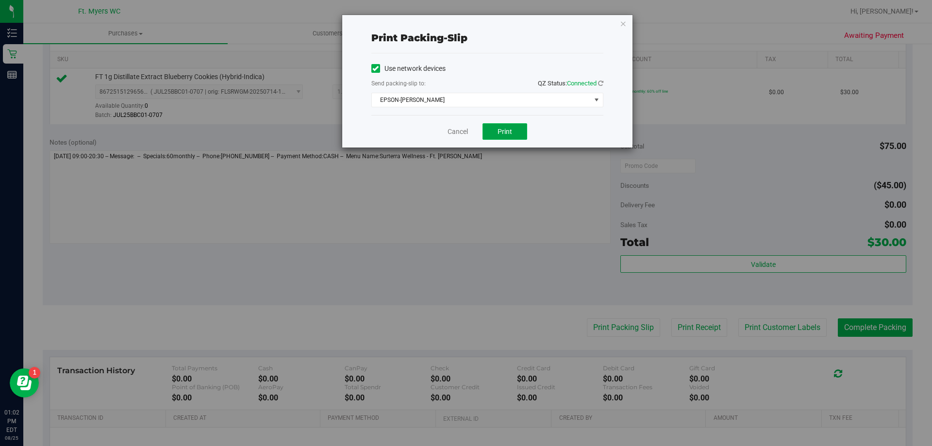
click at [510, 133] on span "Print" at bounding box center [504, 132] width 15 height 8
click at [457, 132] on link "Cancel" at bounding box center [458, 132] width 20 height 10
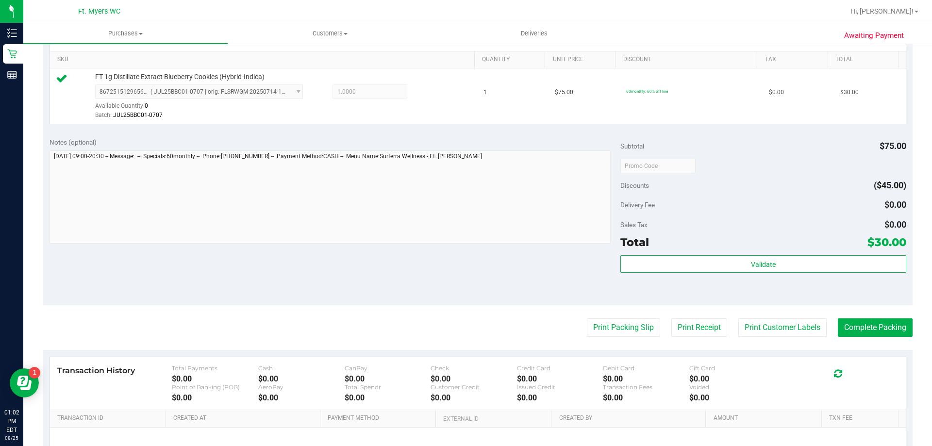
scroll to position [340, 0]
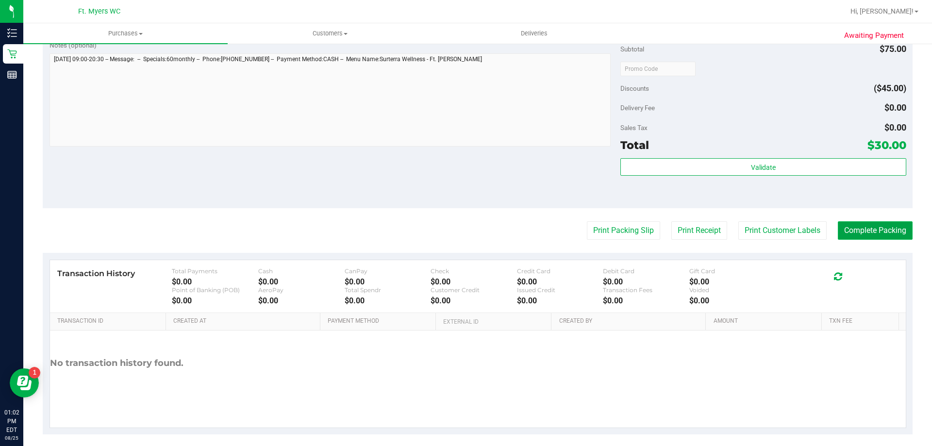
click at [859, 230] on button "Complete Packing" at bounding box center [875, 230] width 75 height 18
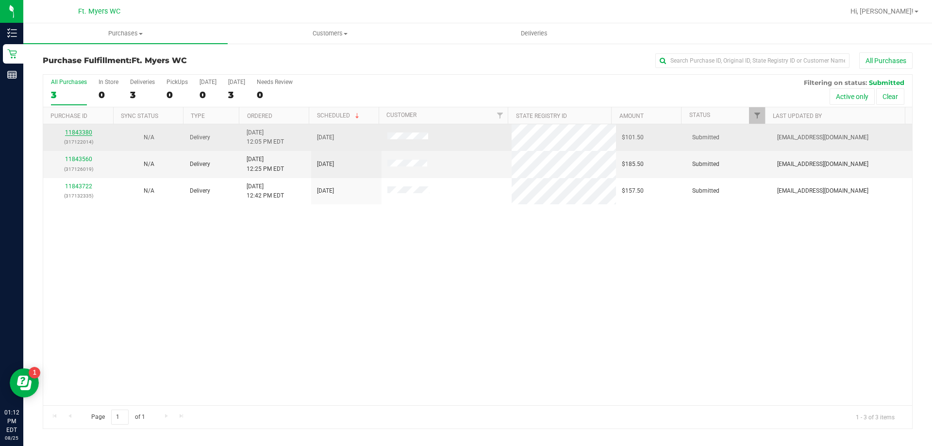
click at [74, 134] on link "11843380" at bounding box center [78, 132] width 27 height 7
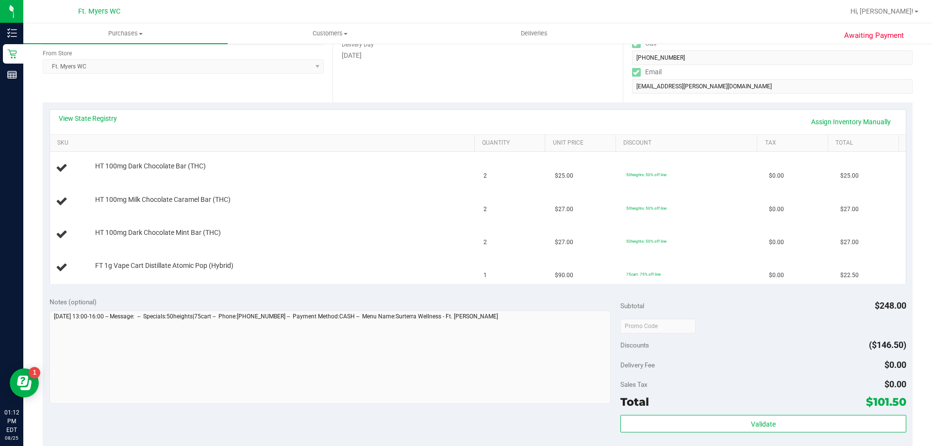
scroll to position [291, 0]
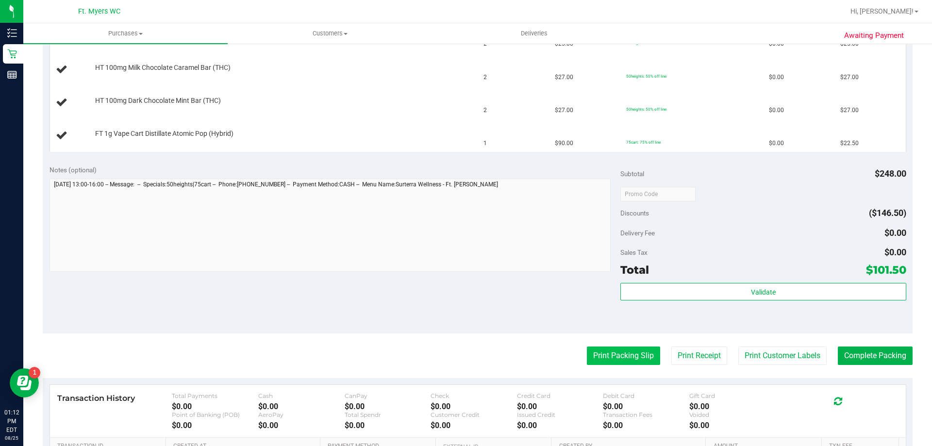
click at [601, 355] on button "Print Packing Slip" at bounding box center [623, 356] width 73 height 18
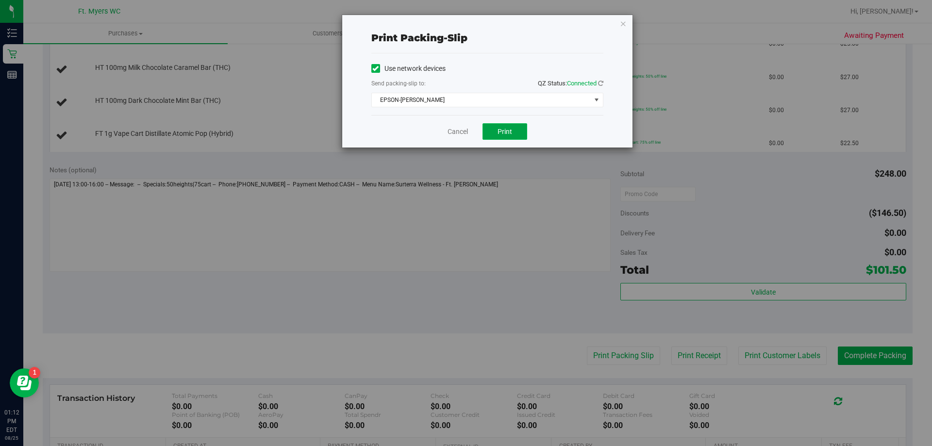
click at [499, 135] on button "Print" at bounding box center [504, 131] width 45 height 17
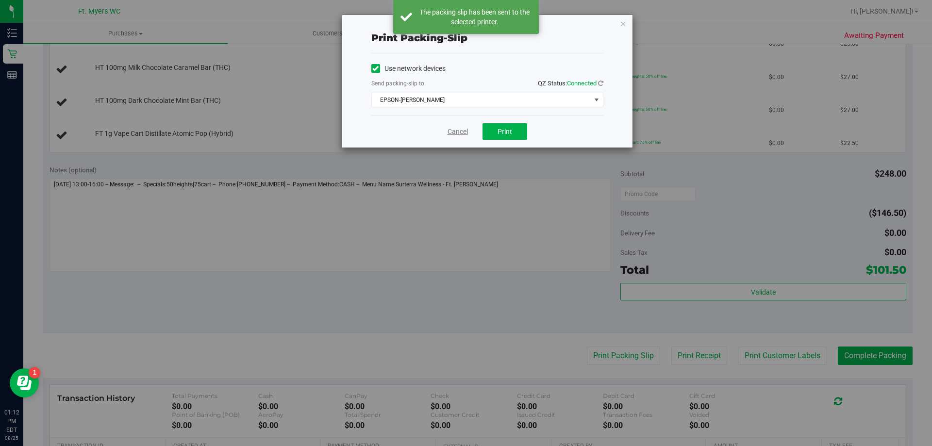
click at [453, 133] on link "Cancel" at bounding box center [458, 132] width 20 height 10
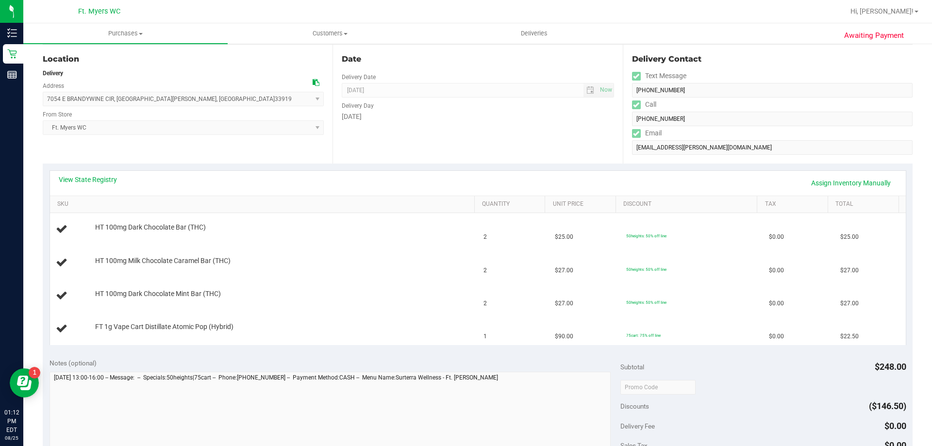
scroll to position [97, 0]
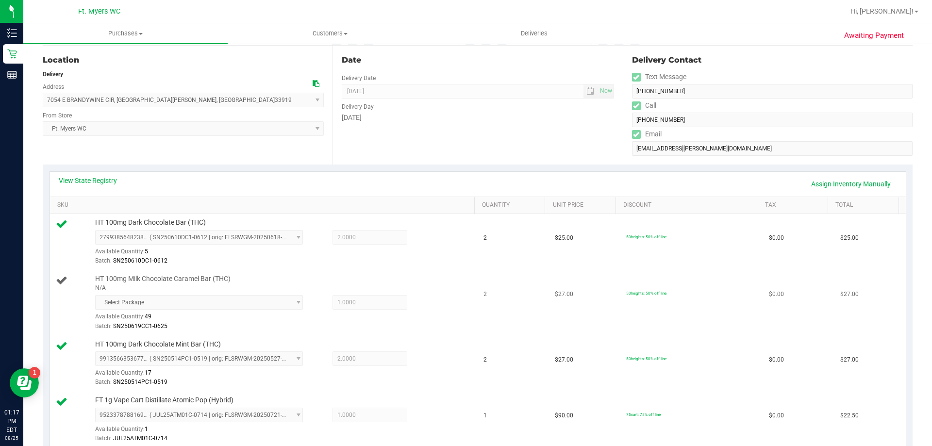
click at [136, 305] on span "Select Package" at bounding box center [199, 302] width 208 height 15
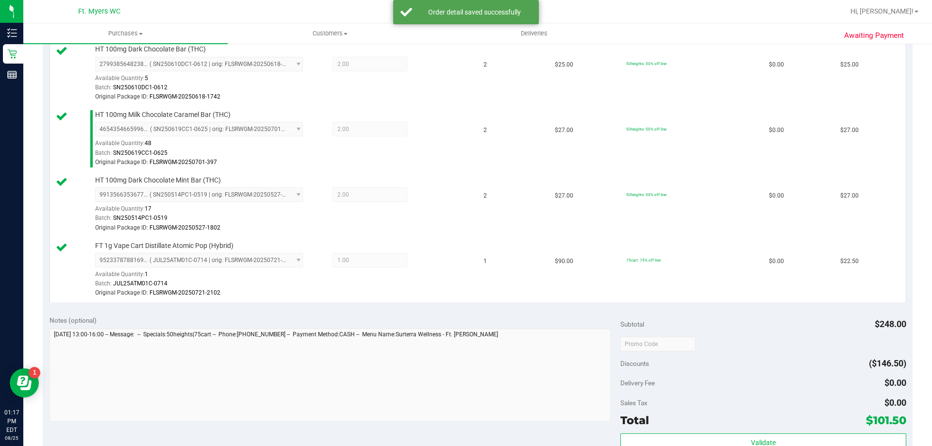
scroll to position [340, 0]
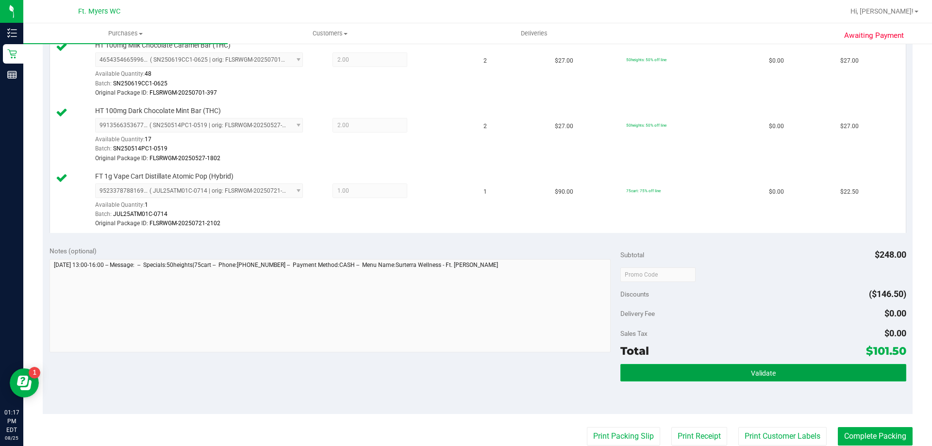
click at [704, 366] on button "Validate" at bounding box center [762, 372] width 285 height 17
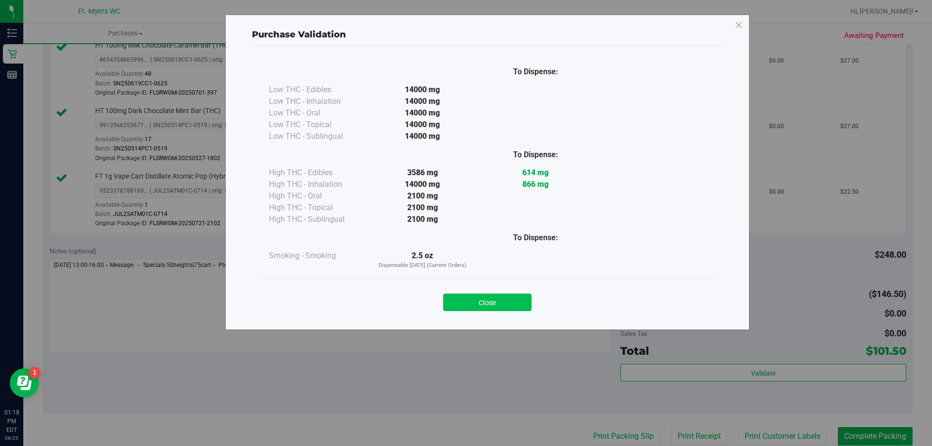
click at [502, 300] on button "Close" at bounding box center [487, 302] width 88 height 17
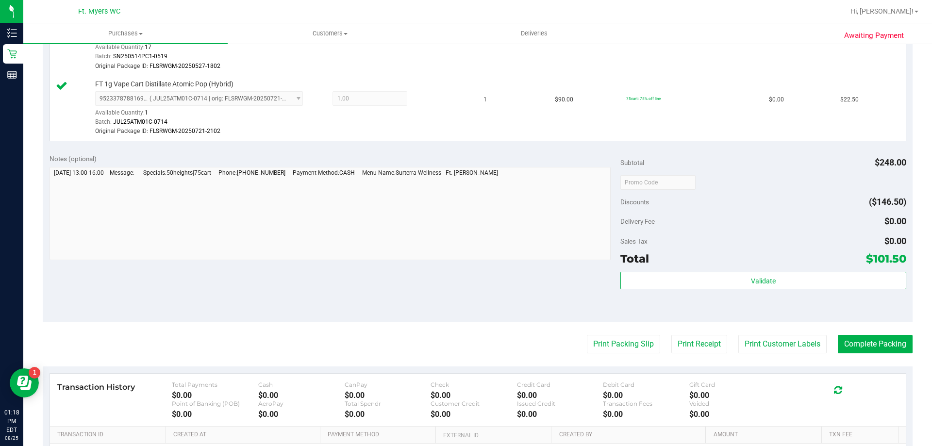
scroll to position [437, 0]
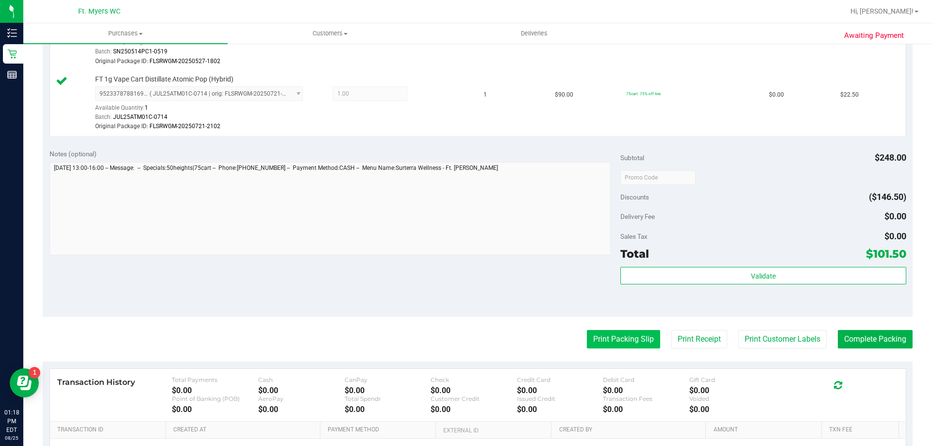
click at [615, 342] on button "Print Packing Slip" at bounding box center [623, 339] width 73 height 18
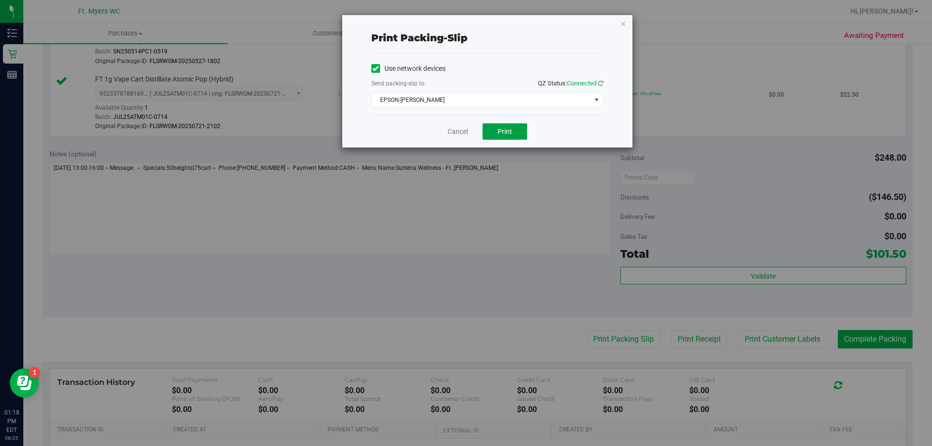
click at [507, 129] on button "Print" at bounding box center [504, 131] width 45 height 17
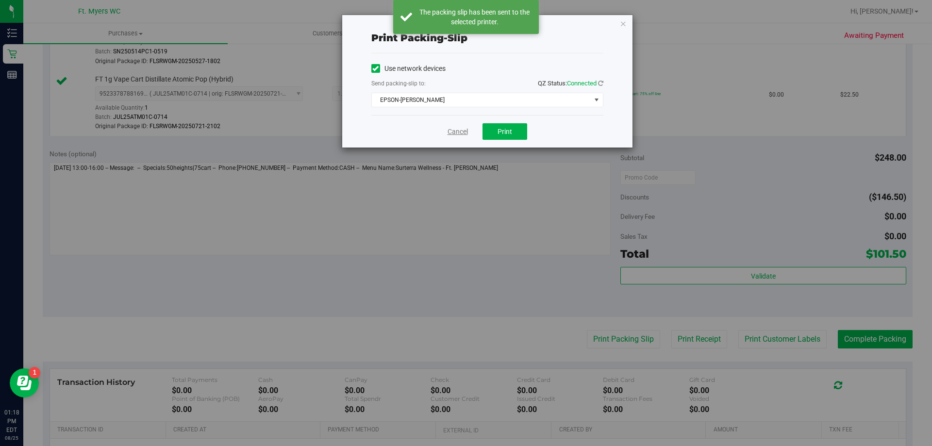
click at [460, 128] on link "Cancel" at bounding box center [458, 132] width 20 height 10
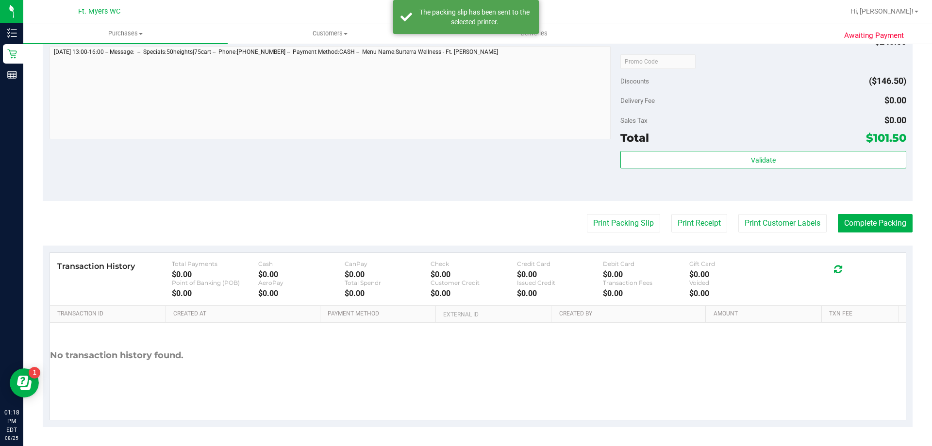
scroll to position [553, 0]
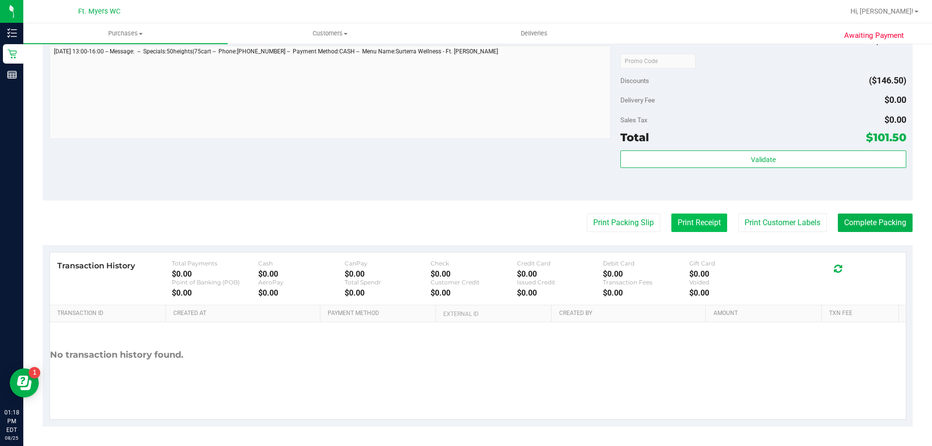
click at [696, 218] on button "Print Receipt" at bounding box center [699, 223] width 56 height 18
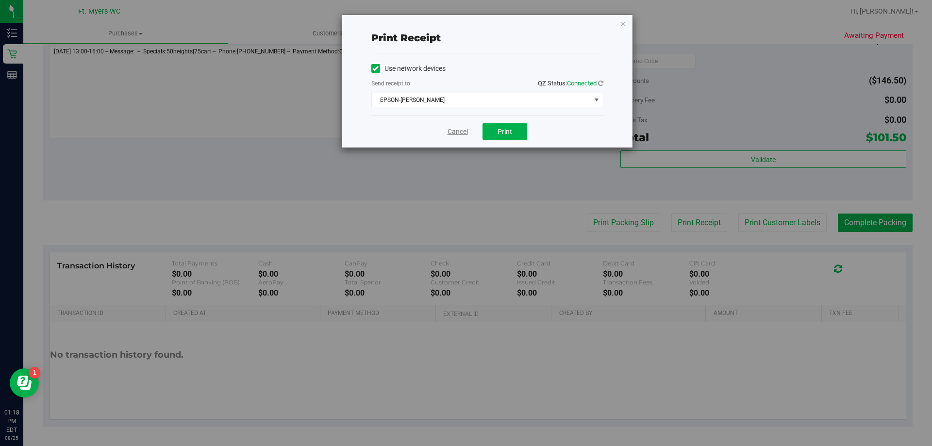
click at [453, 130] on link "Cancel" at bounding box center [458, 132] width 20 height 10
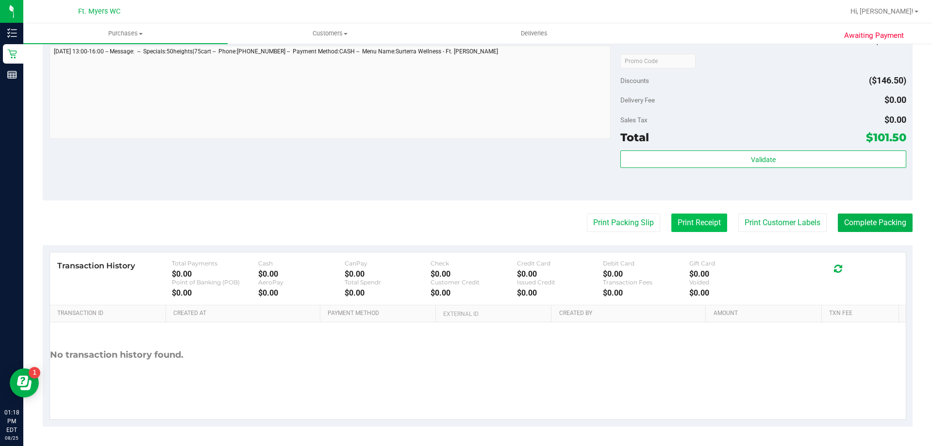
click at [687, 217] on button "Print Receipt" at bounding box center [699, 223] width 56 height 18
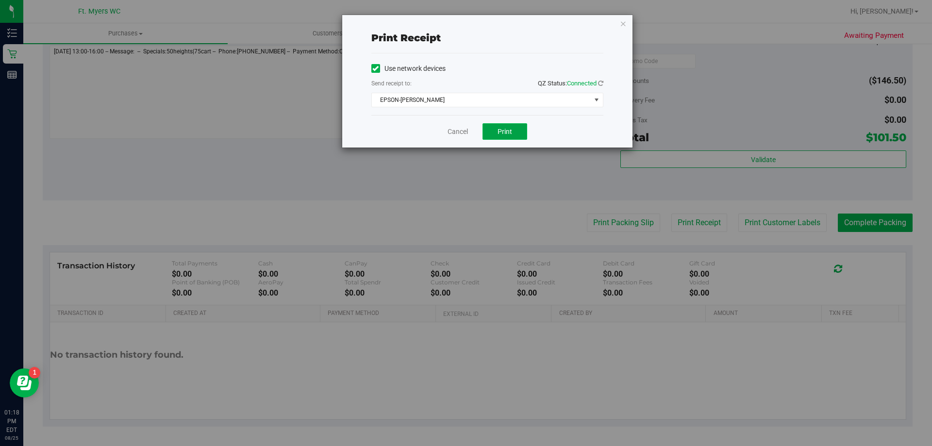
click at [507, 130] on span "Print" at bounding box center [504, 132] width 15 height 8
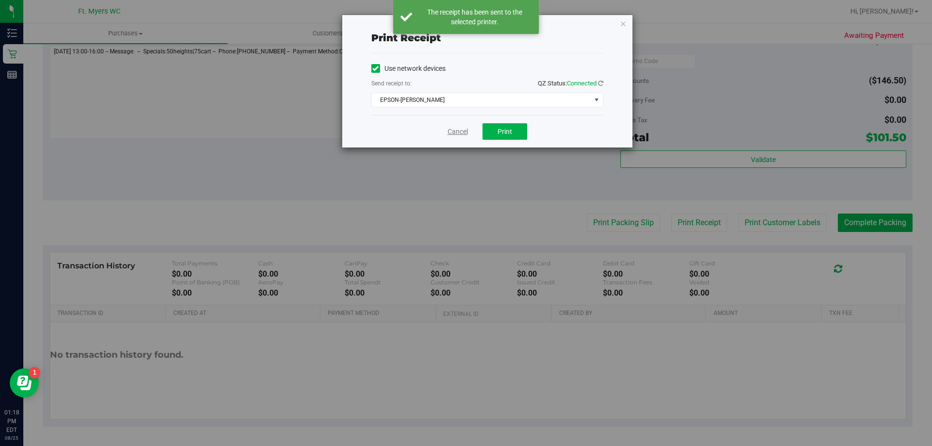
click at [456, 128] on link "Cancel" at bounding box center [458, 132] width 20 height 10
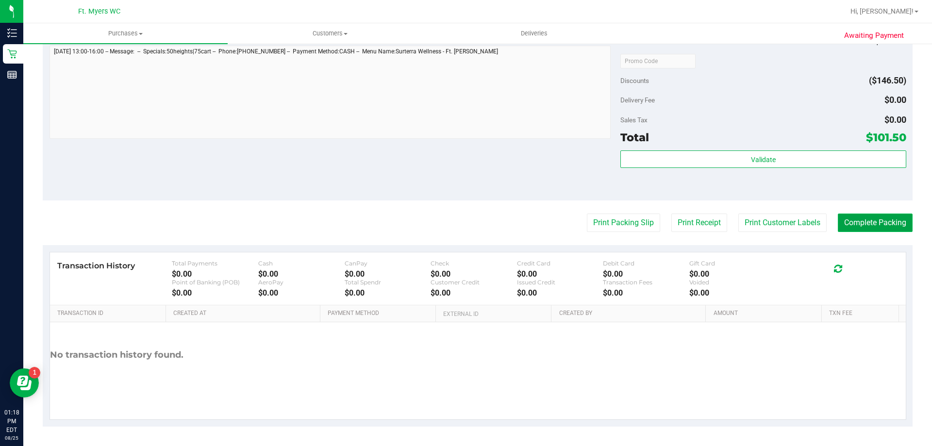
click at [872, 220] on button "Complete Packing" at bounding box center [875, 223] width 75 height 18
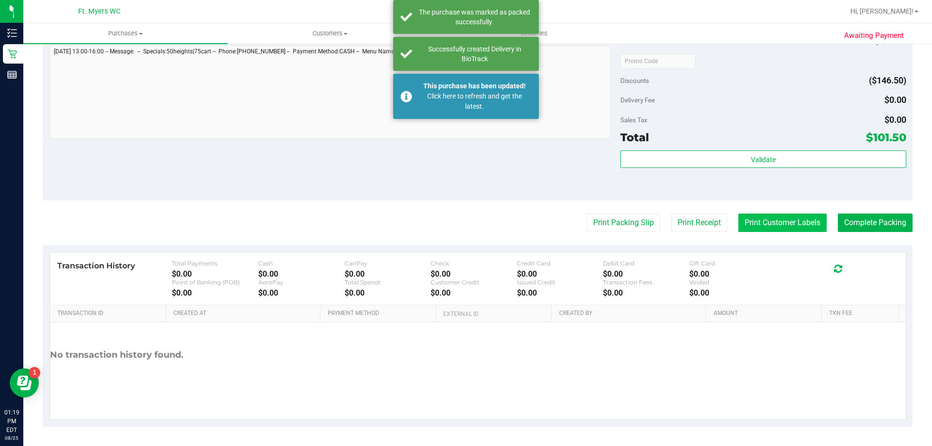
drag, startPoint x: 774, startPoint y: 225, endPoint x: 781, endPoint y: 223, distance: 7.1
click at [781, 223] on button "Print Customer Labels" at bounding box center [782, 223] width 88 height 18
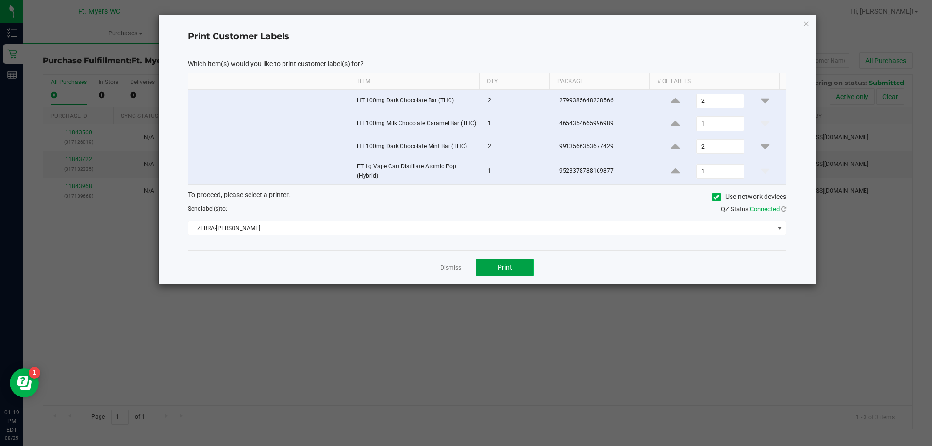
click at [495, 266] on button "Print" at bounding box center [505, 267] width 58 height 17
click at [455, 265] on link "Dismiss" at bounding box center [450, 268] width 21 height 8
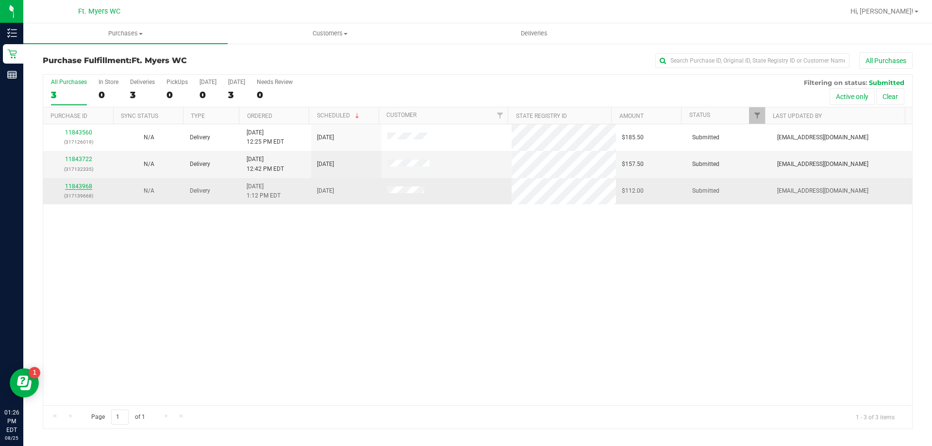
click at [81, 184] on link "11843968" at bounding box center [78, 186] width 27 height 7
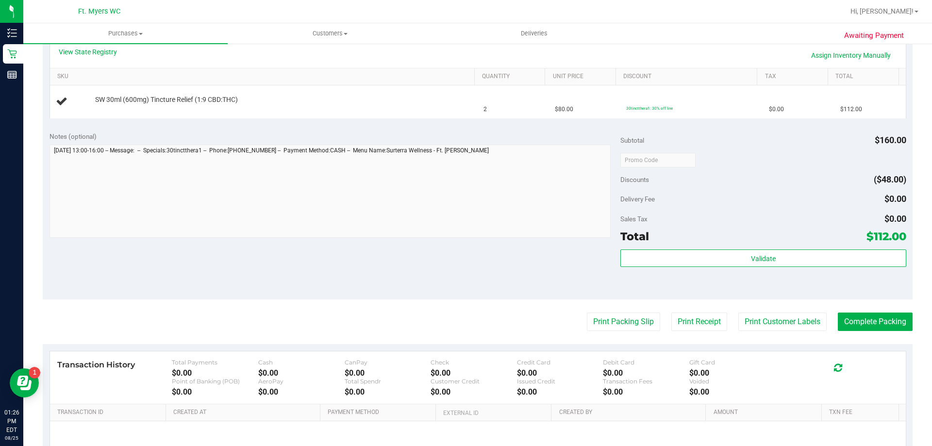
scroll to position [243, 0]
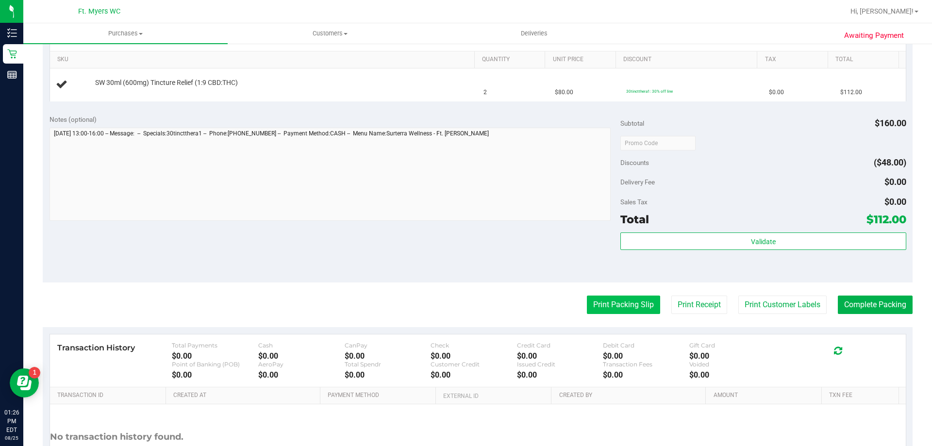
click at [593, 309] on button "Print Packing Slip" at bounding box center [623, 305] width 73 height 18
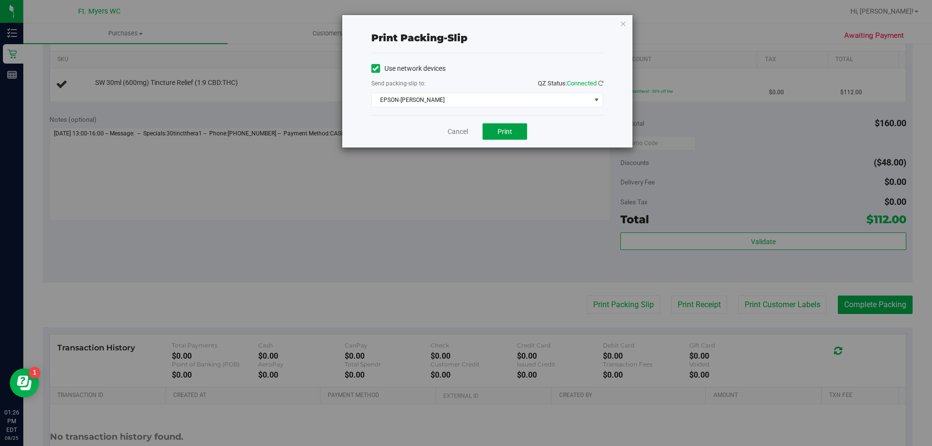
click at [512, 133] on span "Print" at bounding box center [504, 132] width 15 height 8
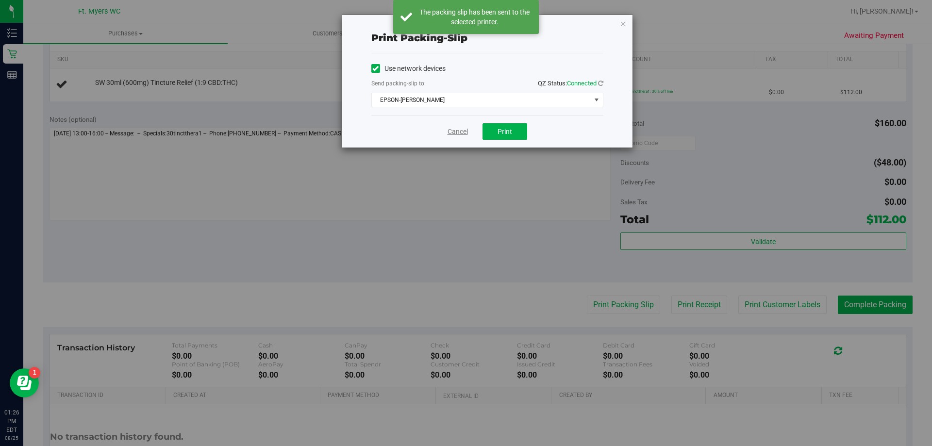
click at [460, 135] on link "Cancel" at bounding box center [458, 132] width 20 height 10
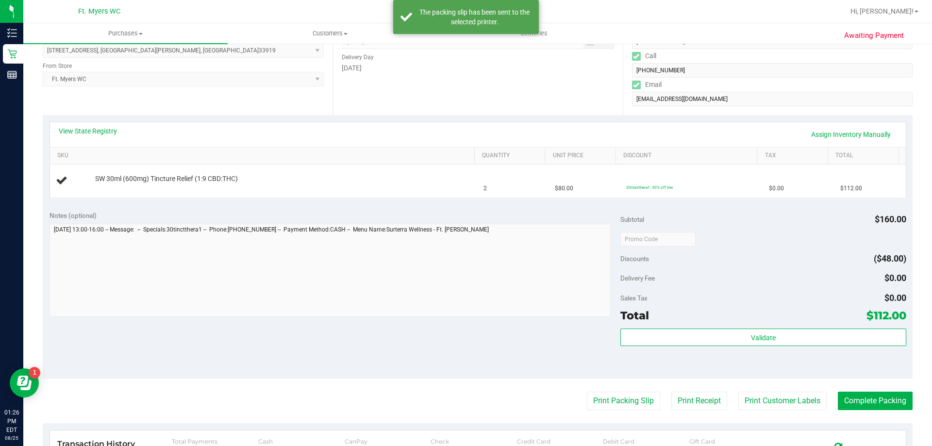
scroll to position [146, 0]
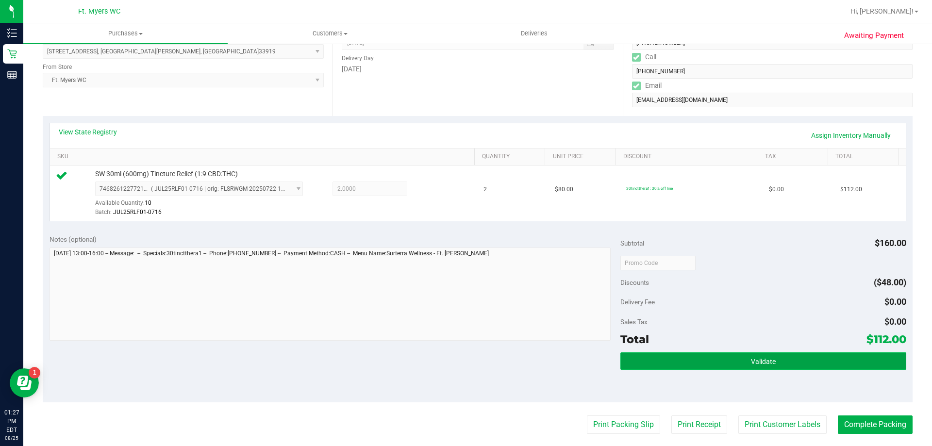
click at [727, 366] on button "Validate" at bounding box center [762, 360] width 285 height 17
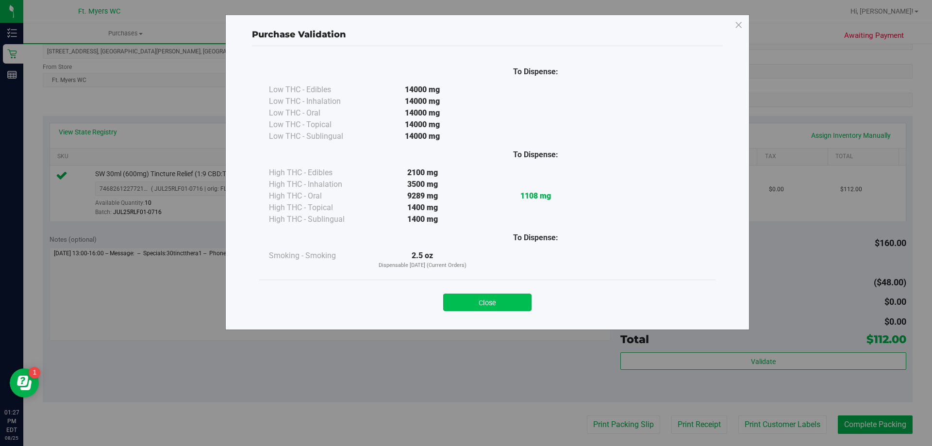
click at [502, 304] on button "Close" at bounding box center [487, 302] width 88 height 17
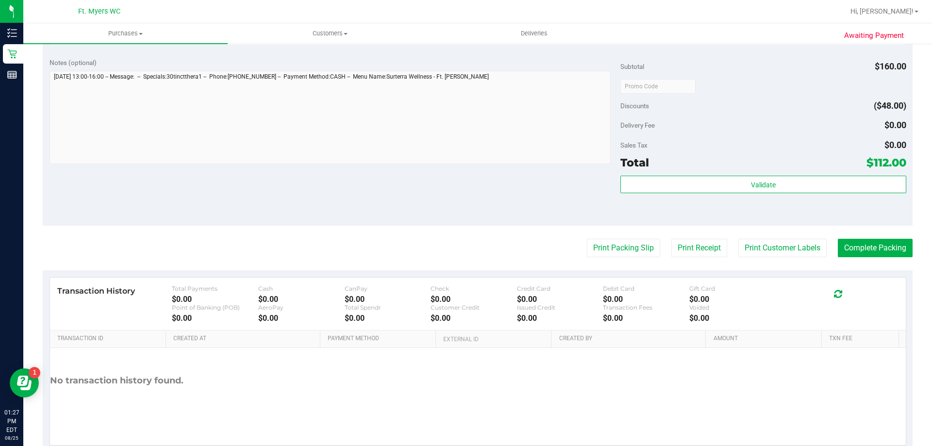
scroll to position [340, 0]
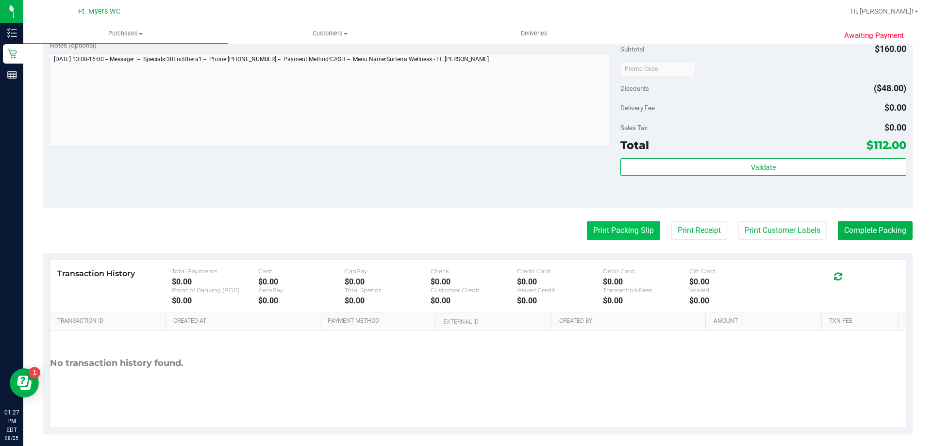
click at [615, 232] on button "Print Packing Slip" at bounding box center [623, 230] width 73 height 18
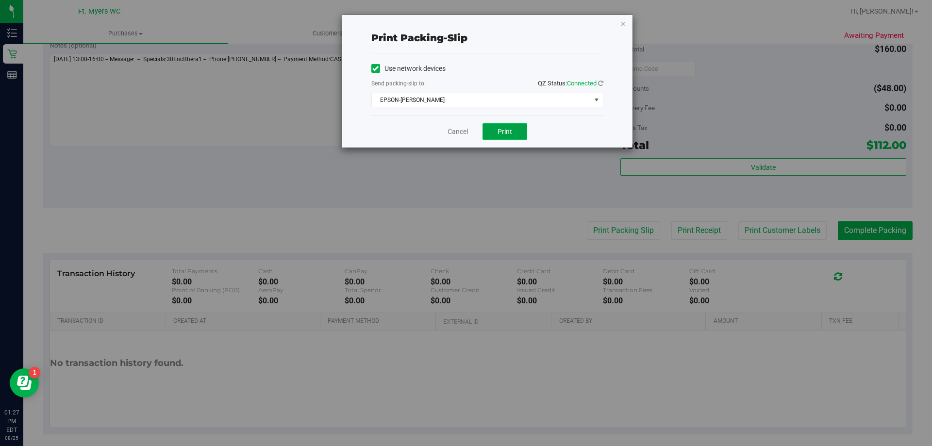
click at [502, 131] on span "Print" at bounding box center [504, 132] width 15 height 8
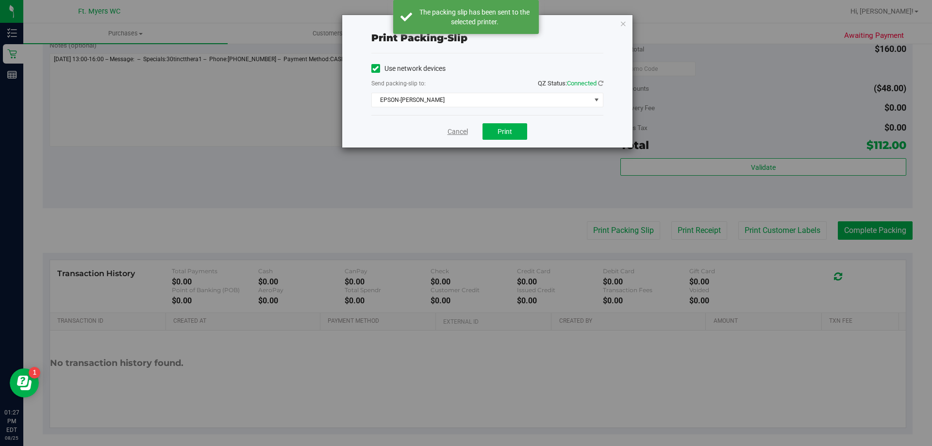
click at [454, 132] on link "Cancel" at bounding box center [458, 132] width 20 height 10
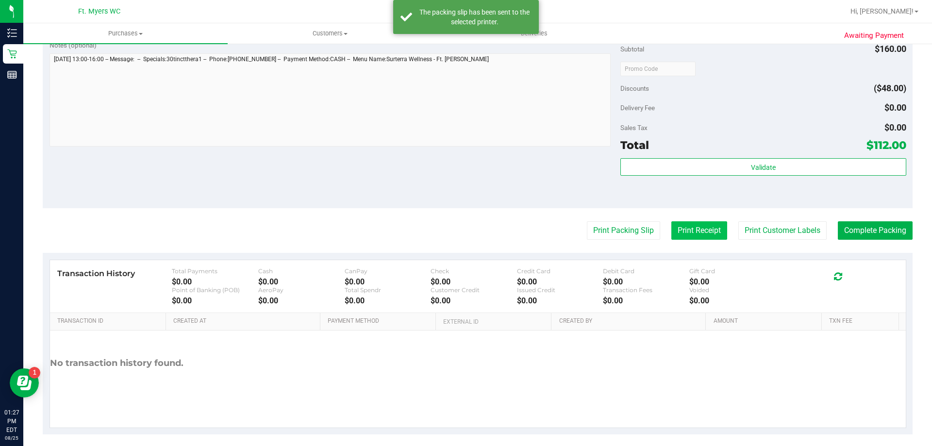
click at [698, 231] on button "Print Receipt" at bounding box center [699, 230] width 56 height 18
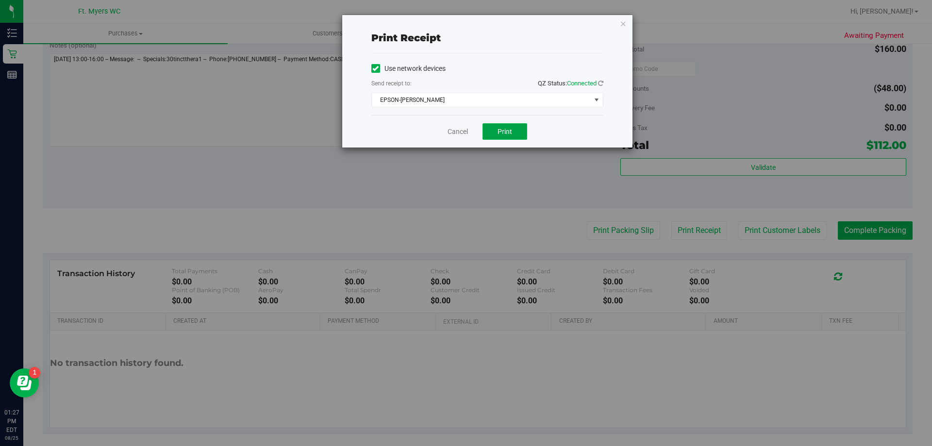
click at [510, 136] on button "Print" at bounding box center [504, 131] width 45 height 17
click at [512, 131] on button "Print" at bounding box center [504, 131] width 45 height 17
click at [462, 129] on link "Cancel" at bounding box center [458, 132] width 20 height 10
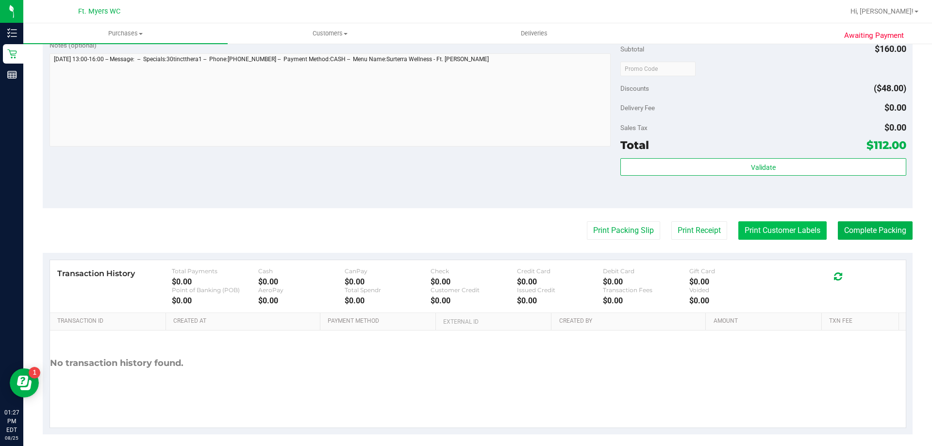
click at [779, 235] on button "Print Customer Labels" at bounding box center [782, 230] width 88 height 18
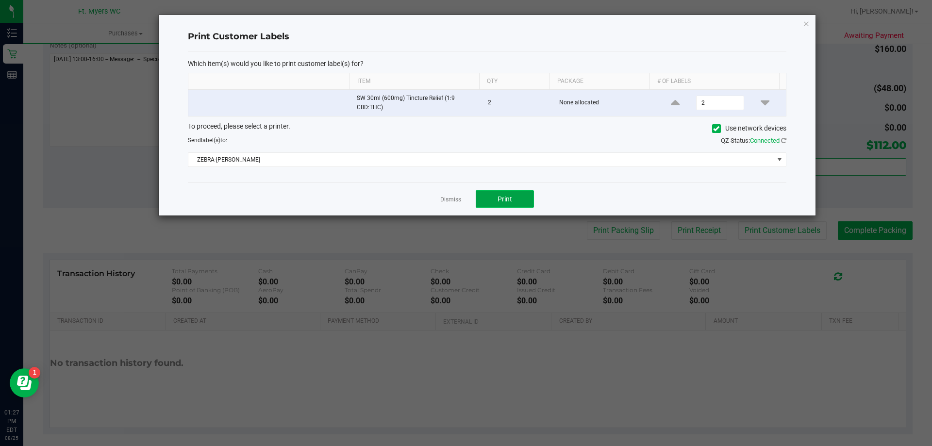
click at [507, 200] on span "Print" at bounding box center [504, 199] width 15 height 8
click at [460, 201] on link "Dismiss" at bounding box center [450, 200] width 21 height 8
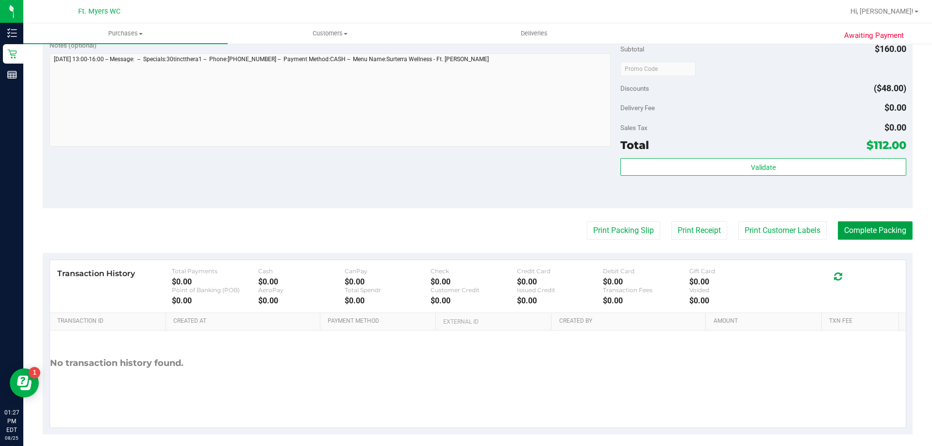
click at [865, 232] on button "Complete Packing" at bounding box center [875, 230] width 75 height 18
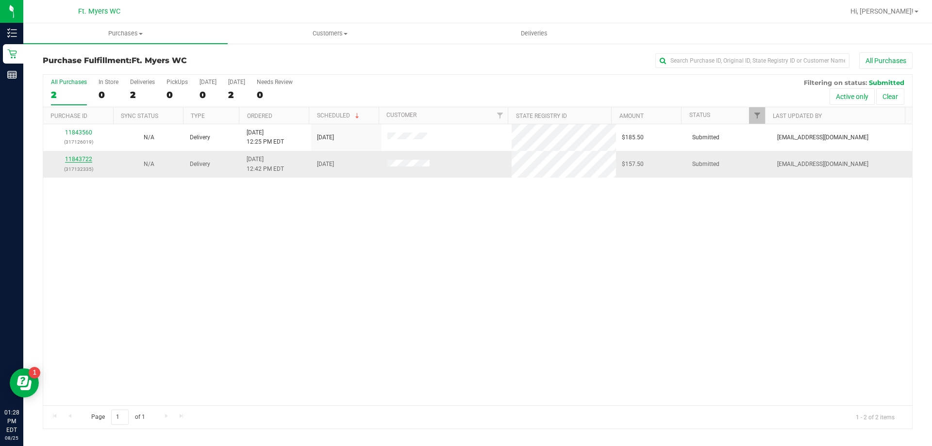
click at [78, 160] on link "11843722" at bounding box center [78, 159] width 27 height 7
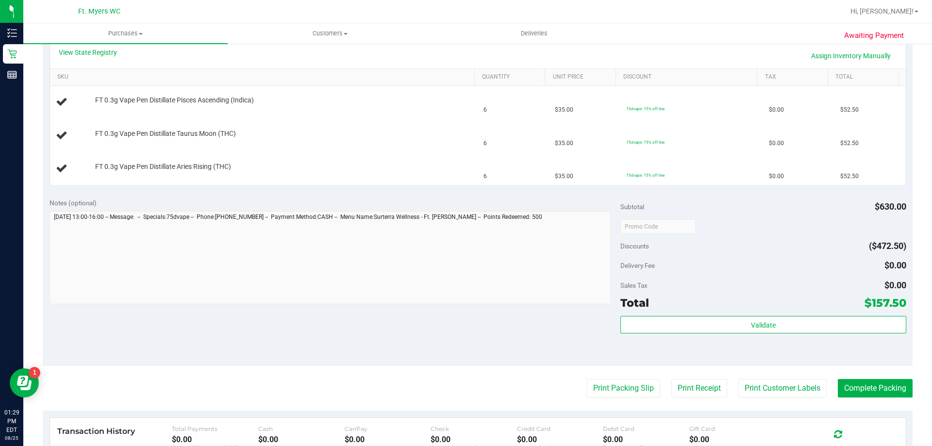
scroll to position [243, 0]
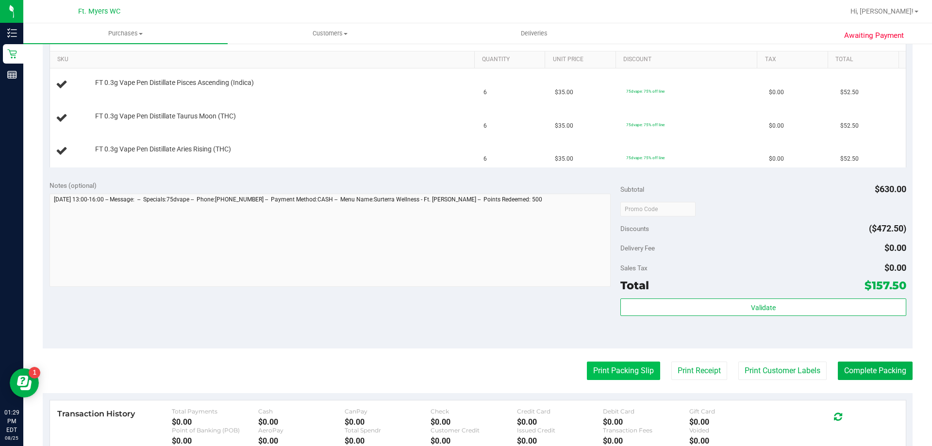
click at [617, 373] on button "Print Packing Slip" at bounding box center [623, 371] width 73 height 18
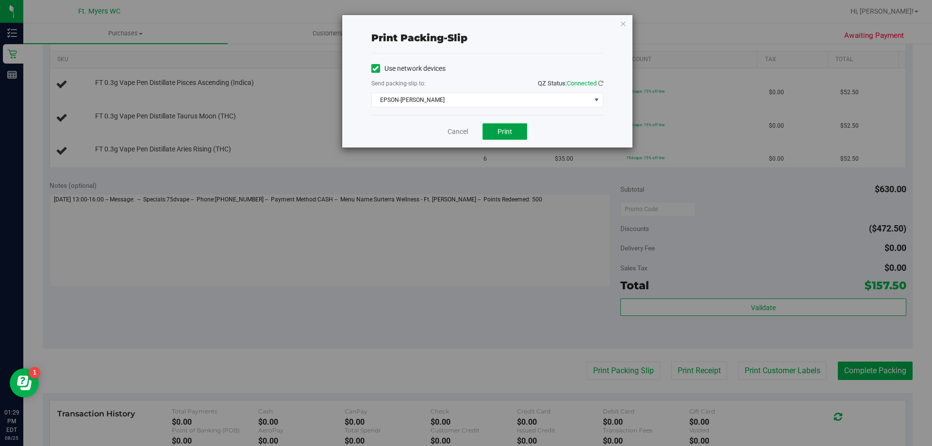
click at [501, 131] on span "Print" at bounding box center [504, 132] width 15 height 8
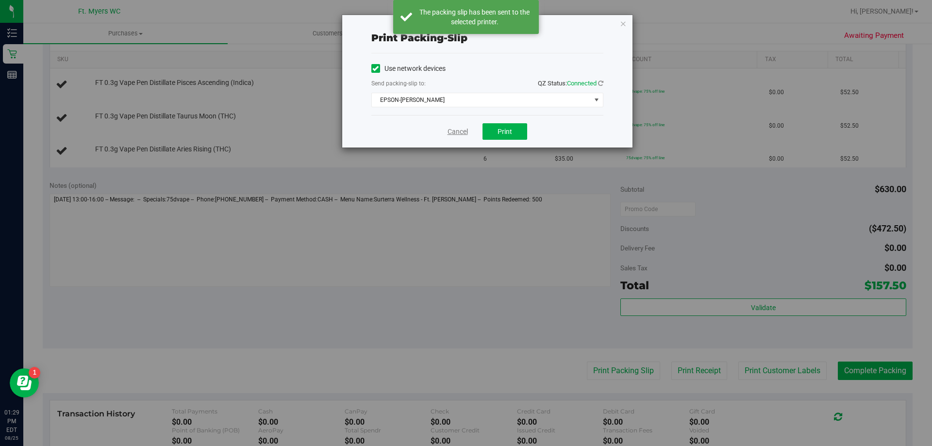
click at [458, 129] on link "Cancel" at bounding box center [458, 132] width 20 height 10
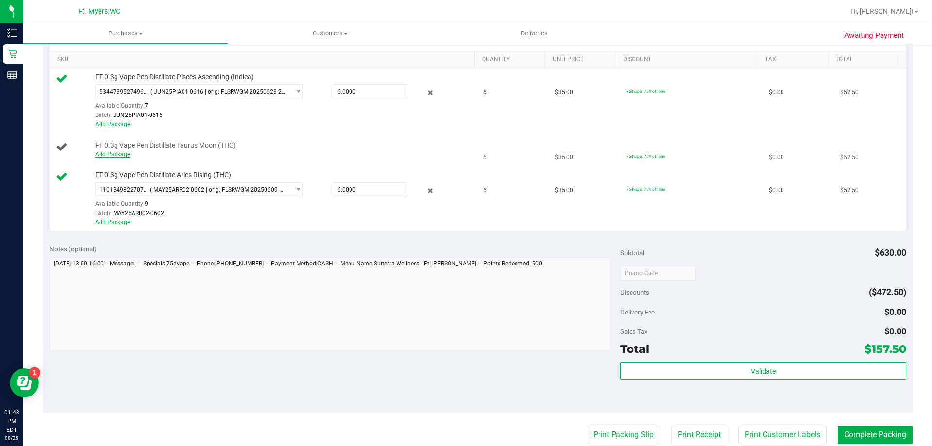
click at [110, 153] on link "Add Package" at bounding box center [112, 154] width 35 height 7
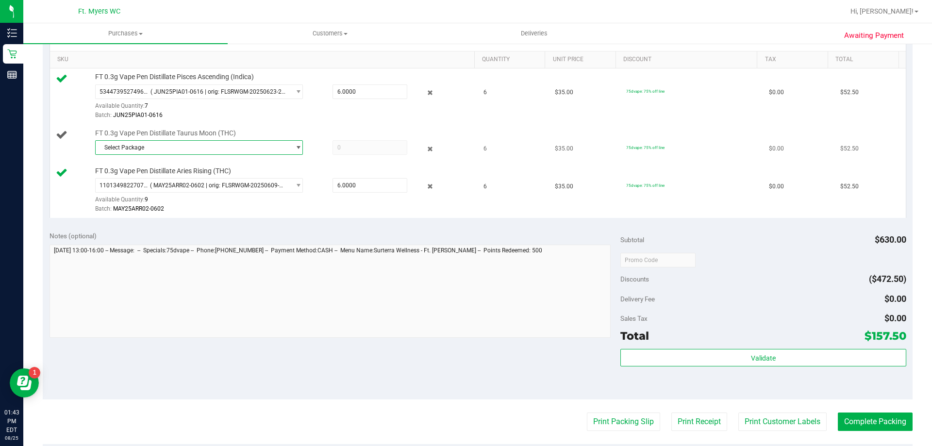
click at [128, 147] on span "Select Package" at bounding box center [193, 148] width 195 height 14
click at [157, 188] on span "( MAY25TRS01-0603 | orig: FLSRWGM-20250611-1154 )" at bounding box center [230, 187] width 146 height 7
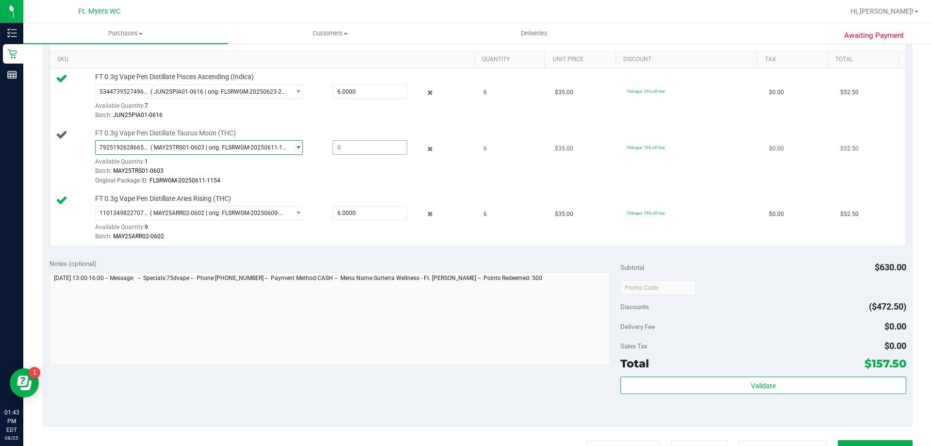
click at [336, 146] on span at bounding box center [369, 147] width 75 height 15
type input "6"
click at [132, 146] on span "7925192628665804" at bounding box center [124, 147] width 51 height 7
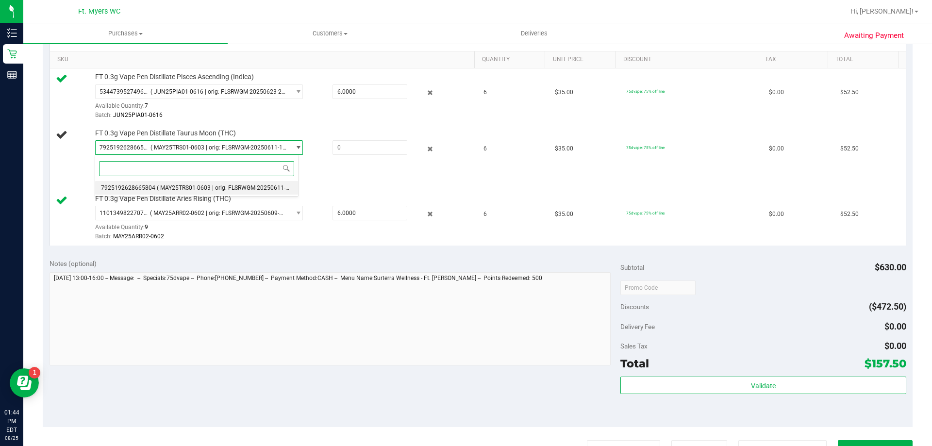
click at [218, 190] on span "( MAY25TRS01-0603 | orig: FLSRWGM-20250611-1154 )" at bounding box center [230, 187] width 146 height 7
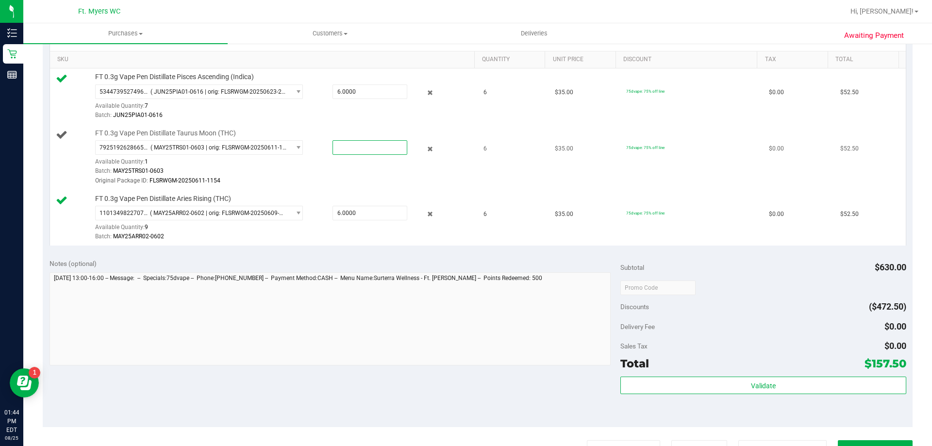
click at [343, 145] on span at bounding box center [369, 147] width 75 height 15
type input "6"
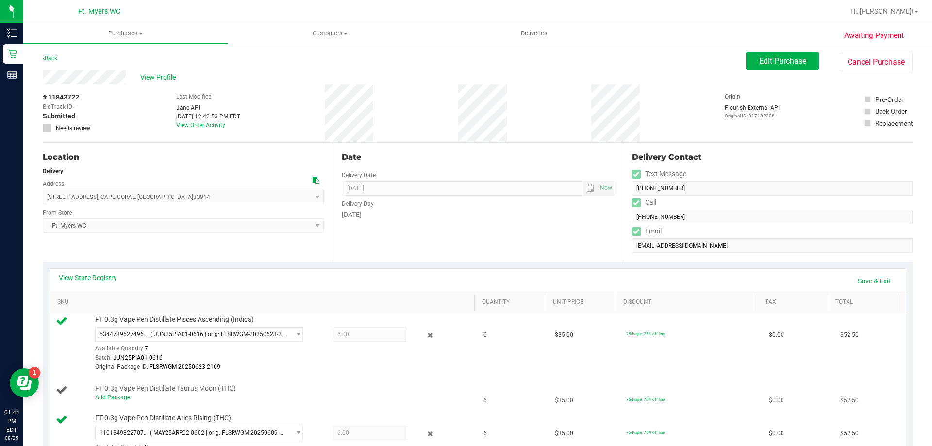
click at [103, 401] on div "Add Package" at bounding box center [282, 397] width 375 height 9
click at [107, 394] on div "Add Package" at bounding box center [282, 397] width 375 height 9
click at [126, 398] on link "Add Package" at bounding box center [112, 397] width 35 height 7
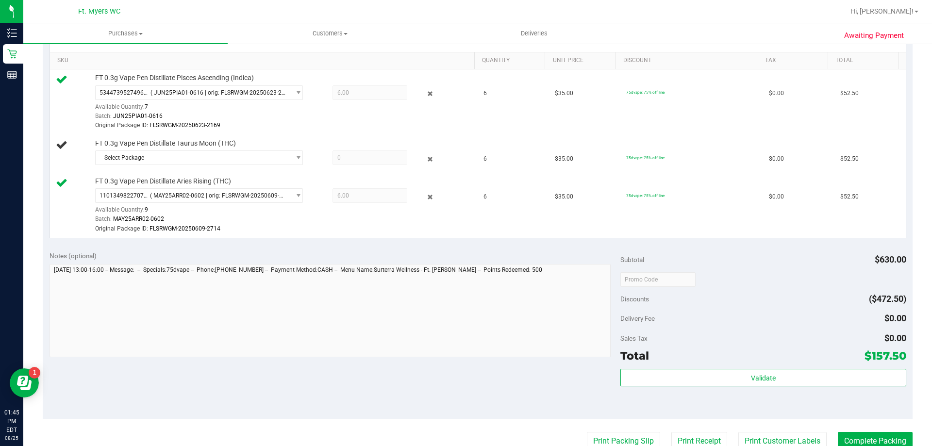
scroll to position [243, 0]
click at [135, 159] on span "Select Package" at bounding box center [193, 157] width 195 height 14
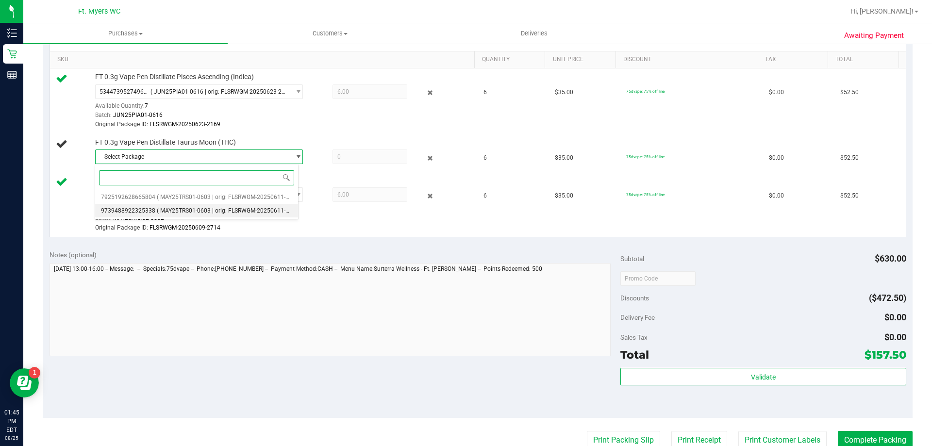
click at [175, 210] on span "( MAY25TRS01-0603 | orig: FLSRWGM-20250611-1284 )" at bounding box center [230, 210] width 146 height 7
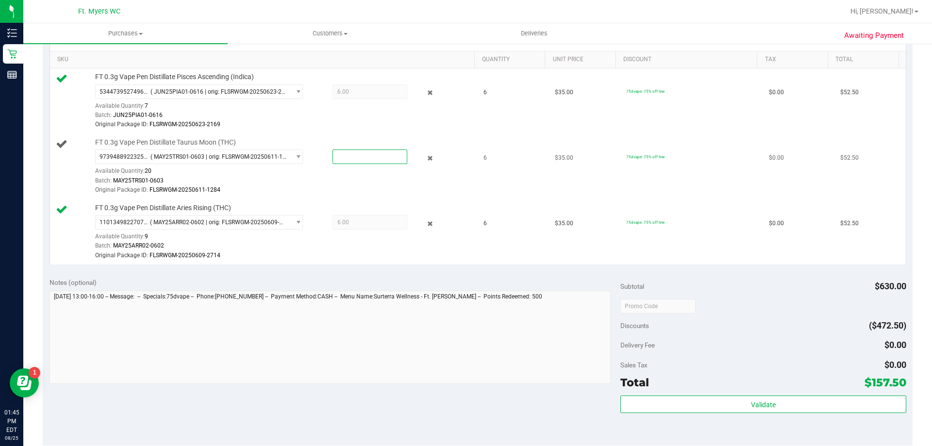
click at [358, 155] on span at bounding box center [369, 156] width 75 height 15
type input "6"
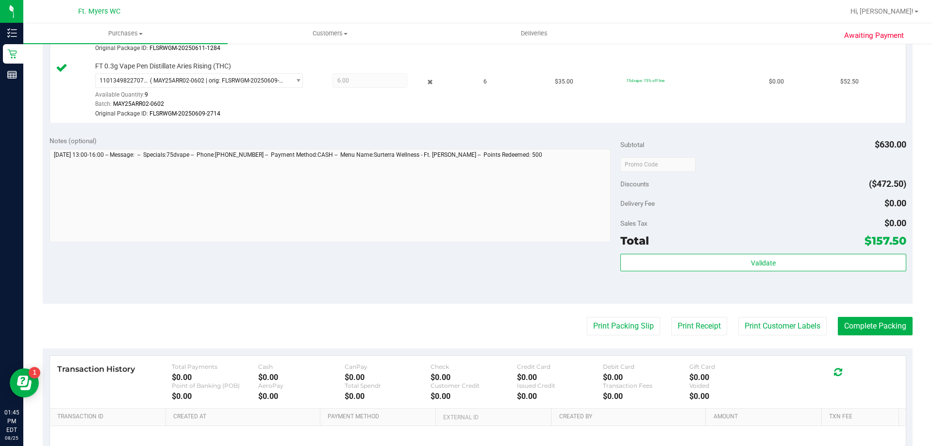
scroll to position [388, 0]
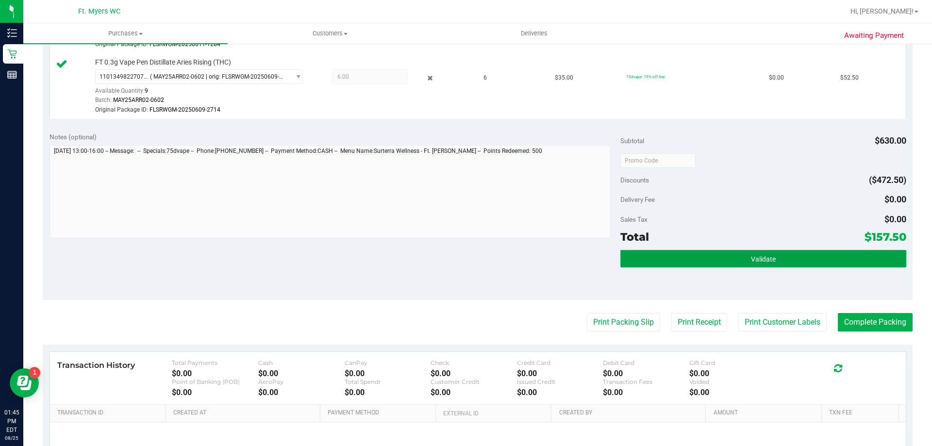
click at [751, 262] on span "Validate" at bounding box center [763, 259] width 25 height 8
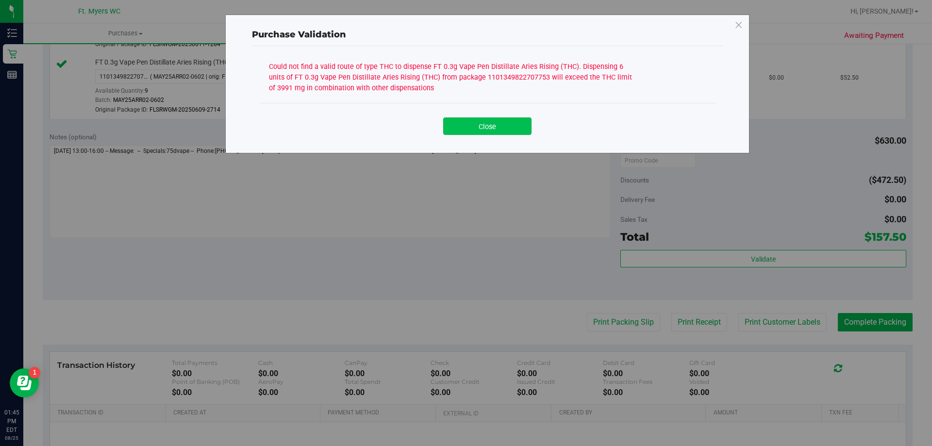
click at [497, 131] on button "Close" at bounding box center [487, 125] width 88 height 17
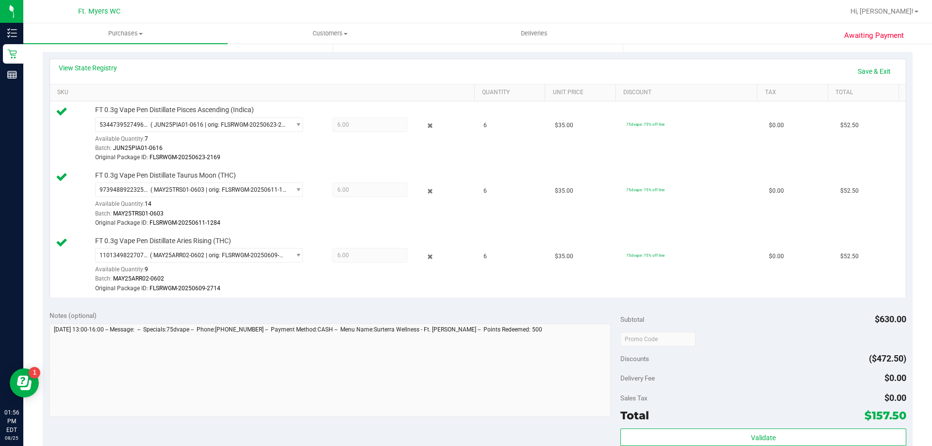
scroll to position [340, 0]
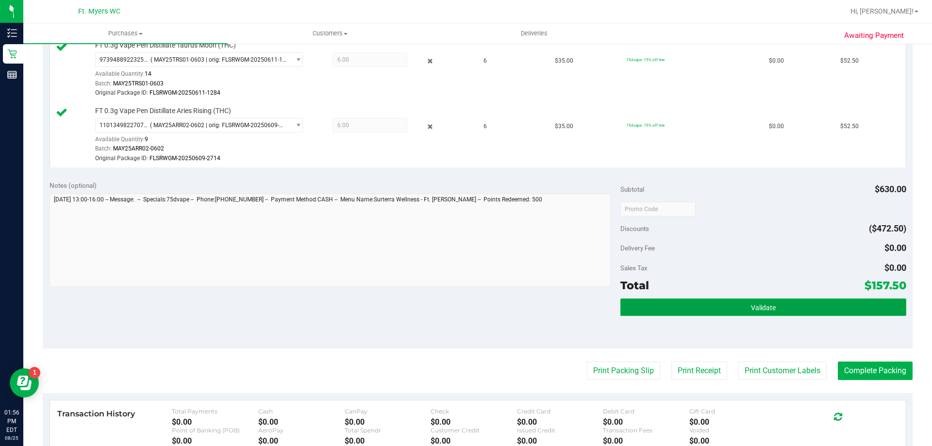
click at [705, 309] on button "Validate" at bounding box center [762, 306] width 285 height 17
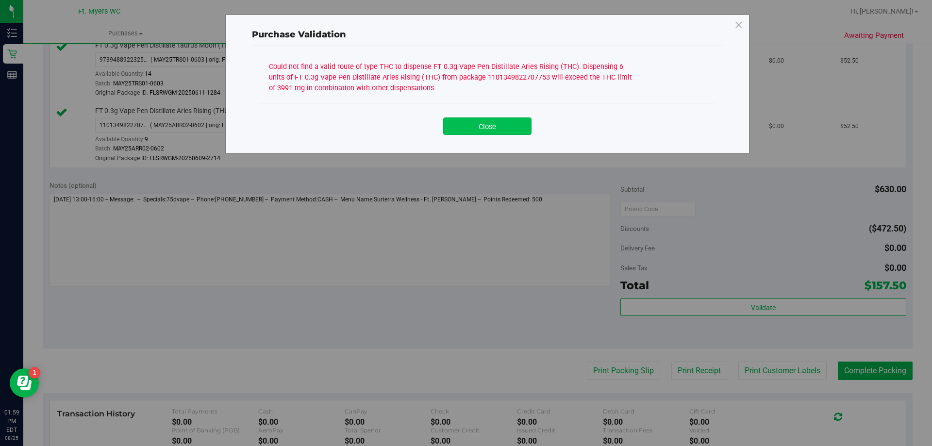
click at [498, 127] on button "Close" at bounding box center [487, 125] width 88 height 17
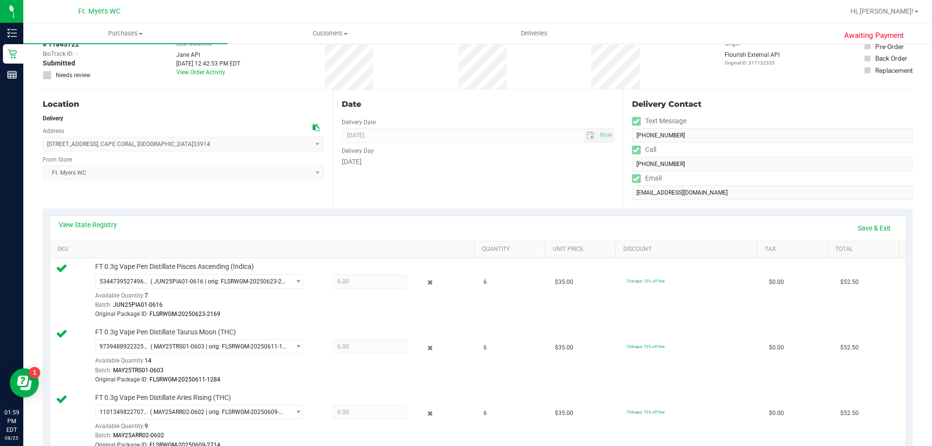
scroll to position [0, 0]
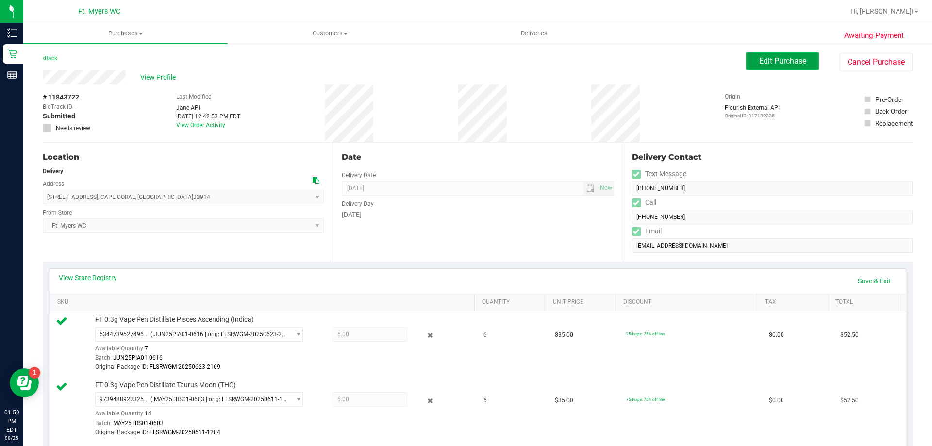
click at [780, 59] on span "Edit Purchase" at bounding box center [782, 60] width 47 height 9
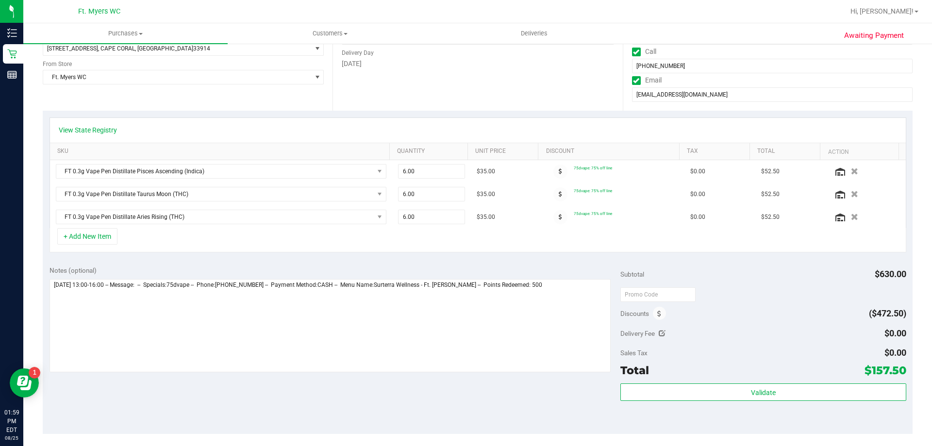
scroll to position [243, 0]
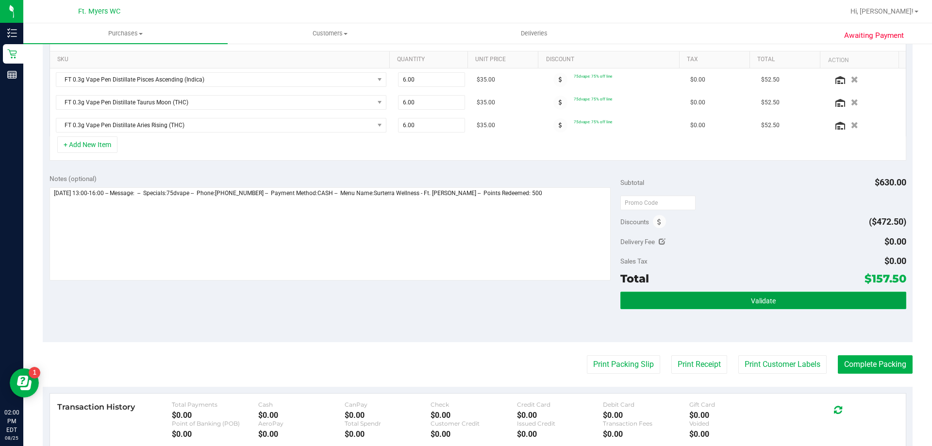
click at [744, 298] on button "Validate" at bounding box center [762, 300] width 285 height 17
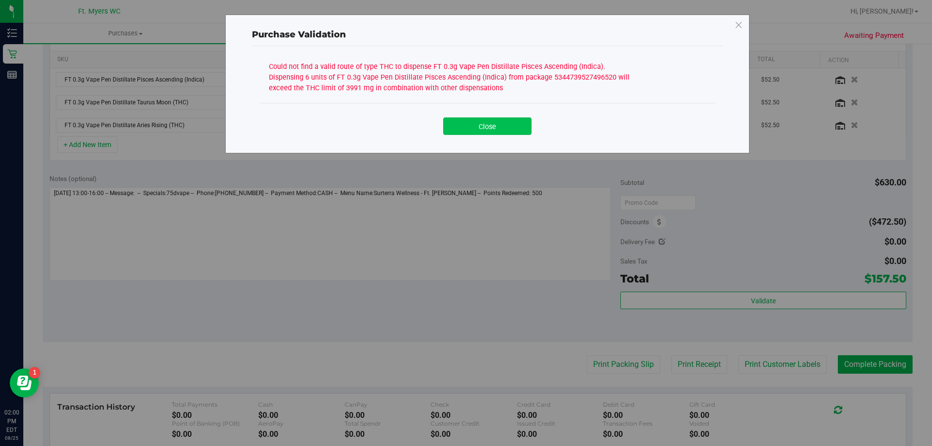
click at [486, 130] on button "Close" at bounding box center [487, 125] width 88 height 17
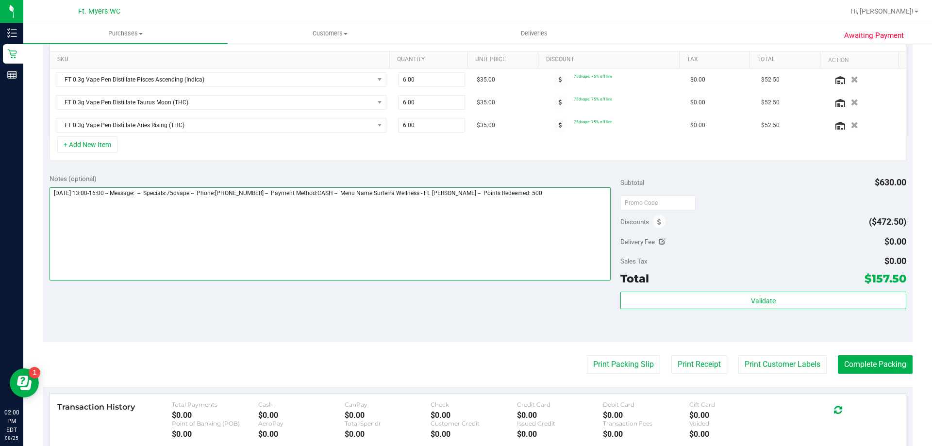
click at [549, 194] on textarea at bounding box center [331, 233] width 562 height 93
click at [130, 197] on textarea at bounding box center [331, 233] width 562 height 93
click at [162, 202] on textarea at bounding box center [331, 233] width 562 height 93
click at [212, 205] on textarea at bounding box center [331, 233] width 562 height 93
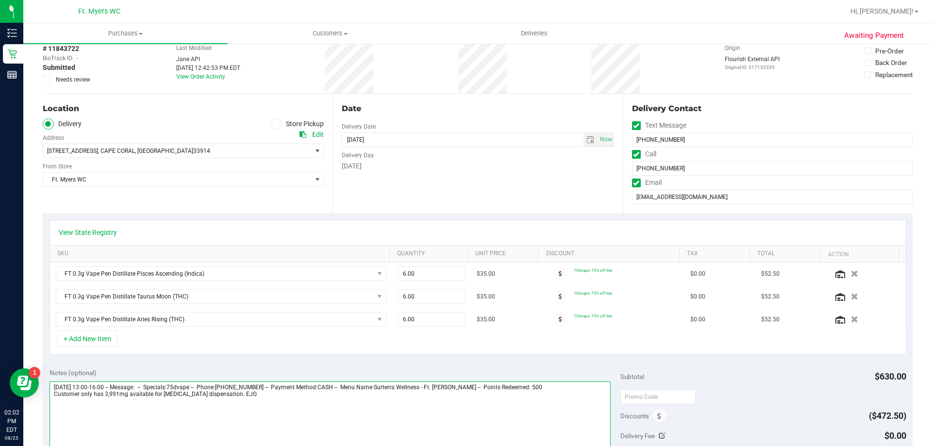
scroll to position [0, 0]
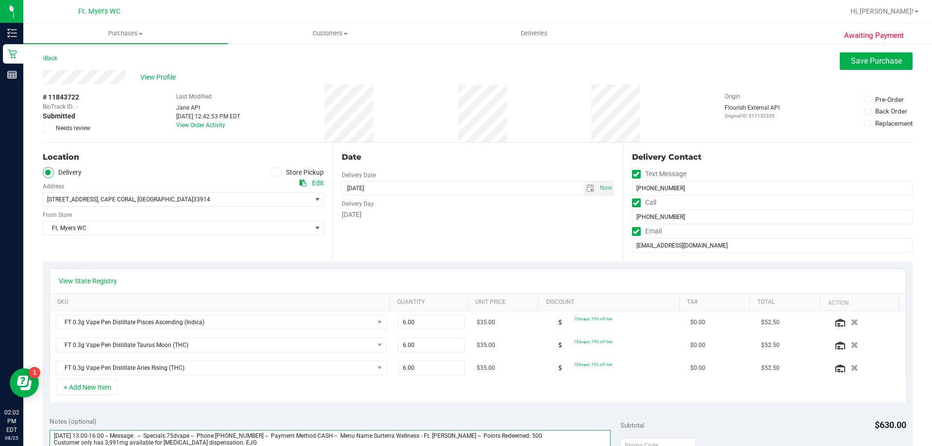
type textarea "[DATE] 13:00-16:00 -- Message: -- Specials:75dvape -- Phone:[PHONE_NUMBER] -- P…"
click at [50, 128] on span at bounding box center [47, 128] width 9 height 9
click at [0, 0] on input "Needs review" at bounding box center [0, 0] width 0 height 0
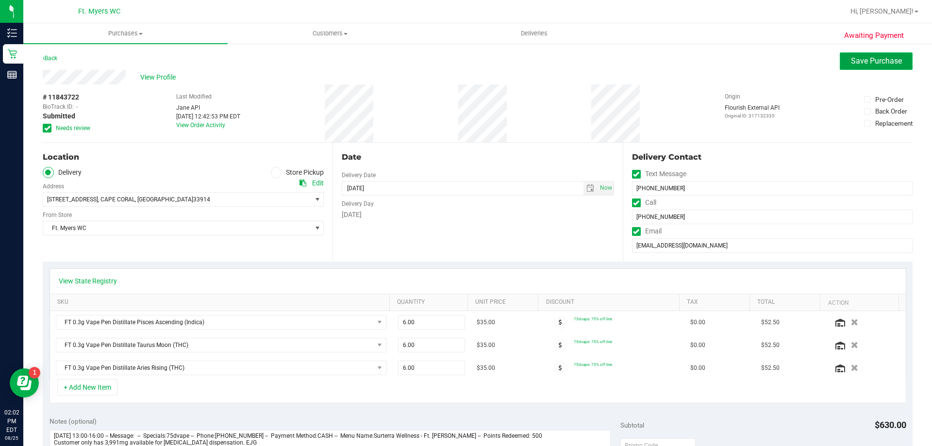
click at [870, 60] on span "Save Purchase" at bounding box center [876, 60] width 51 height 9
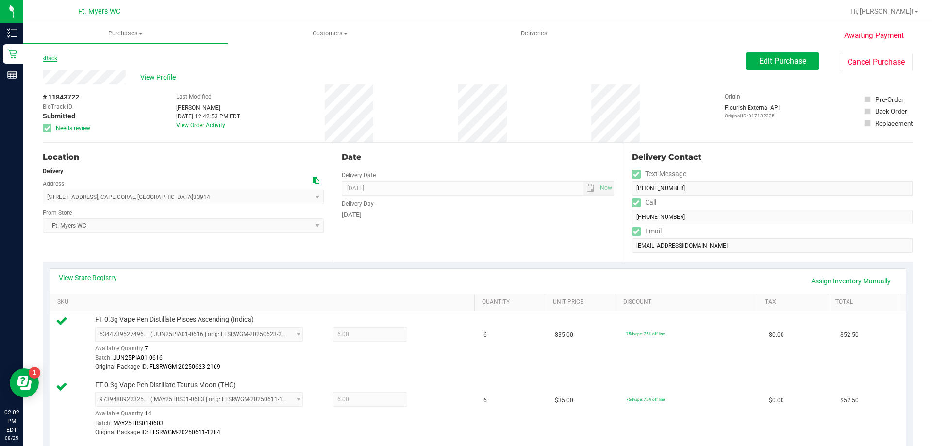
click at [57, 56] on link "Back" at bounding box center [50, 58] width 15 height 7
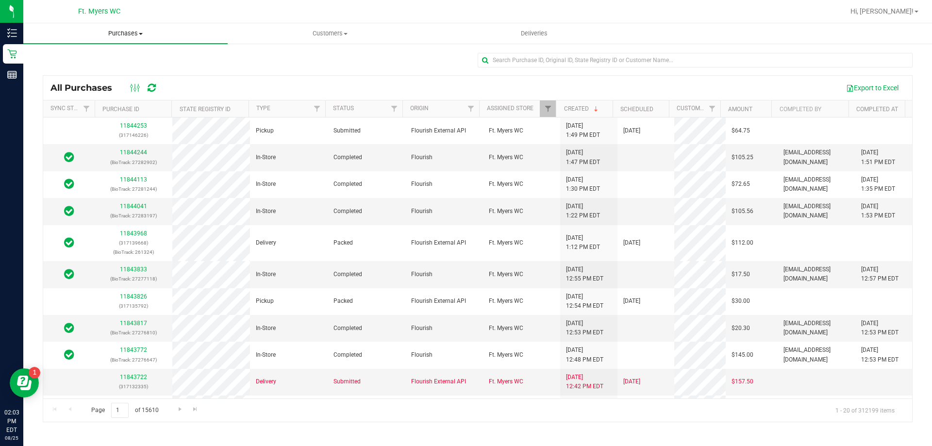
click at [137, 33] on span "Purchases" at bounding box center [125, 33] width 204 height 9
click at [75, 70] on span "Fulfillment" at bounding box center [53, 70] width 60 height 8
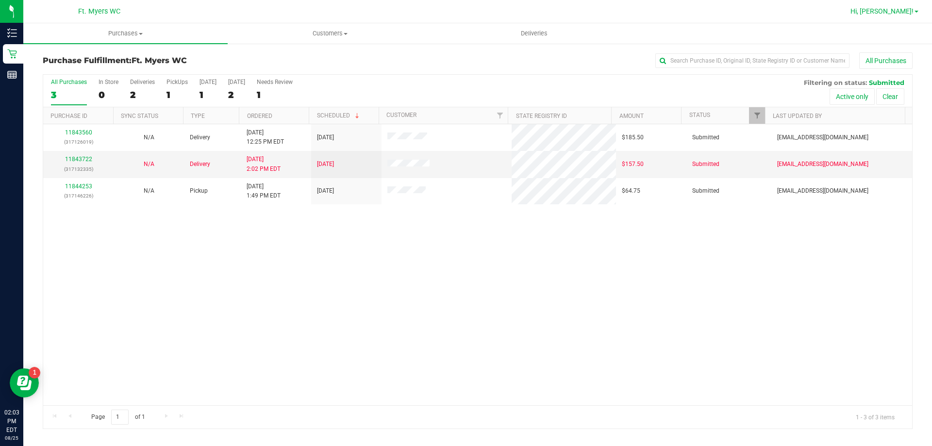
click at [918, 12] on span at bounding box center [916, 12] width 4 height 2
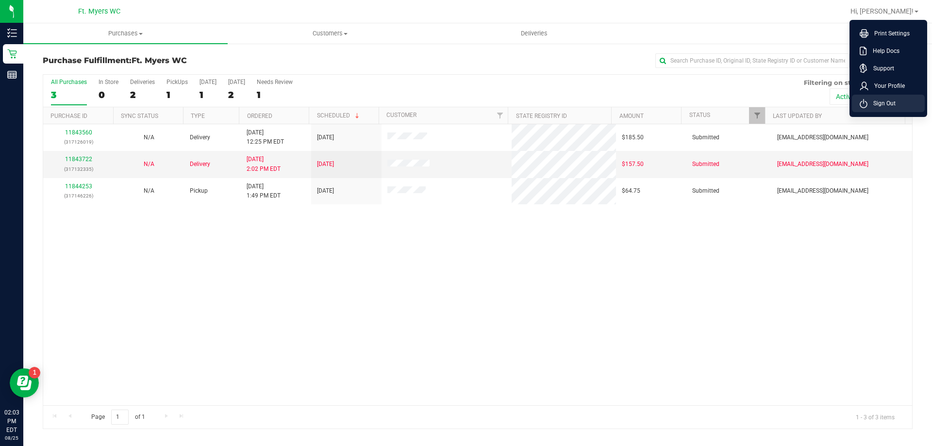
click at [857, 101] on li "Sign Out" at bounding box center [888, 103] width 73 height 17
